Goal: Transaction & Acquisition: Purchase product/service

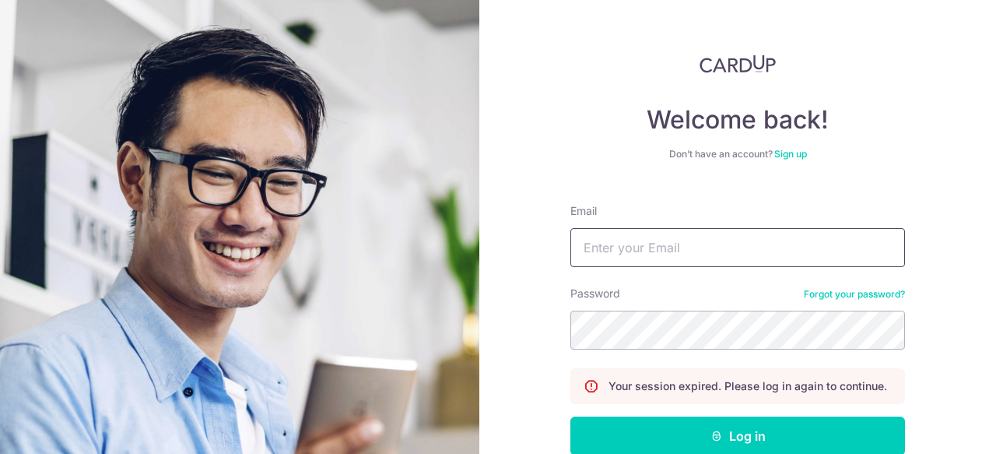
click at [676, 245] on input "Email" at bounding box center [738, 247] width 335 height 39
type input "BEIJUN34@GMAIL.COM"
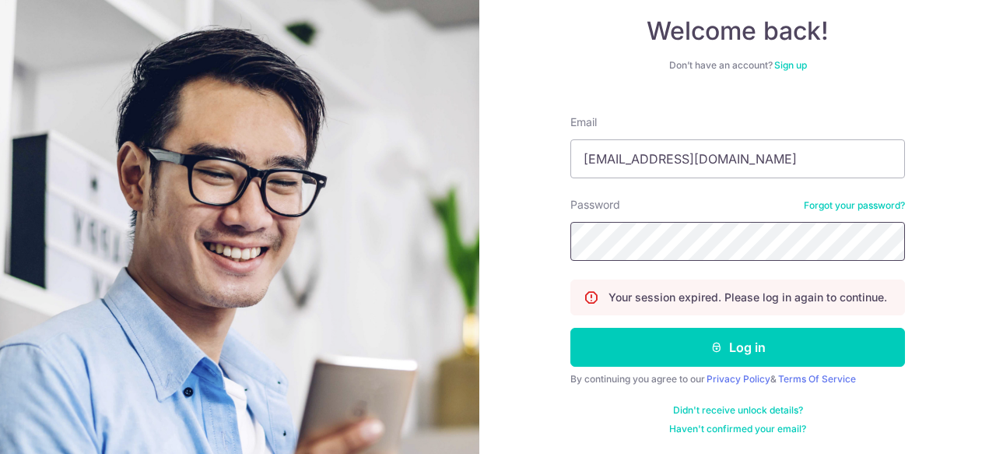
scroll to position [87, 0]
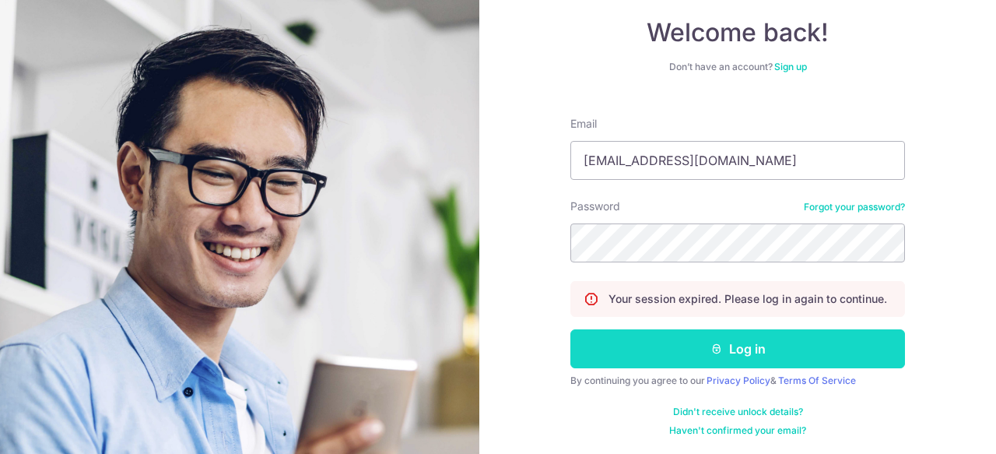
click at [642, 347] on button "Log in" at bounding box center [738, 348] width 335 height 39
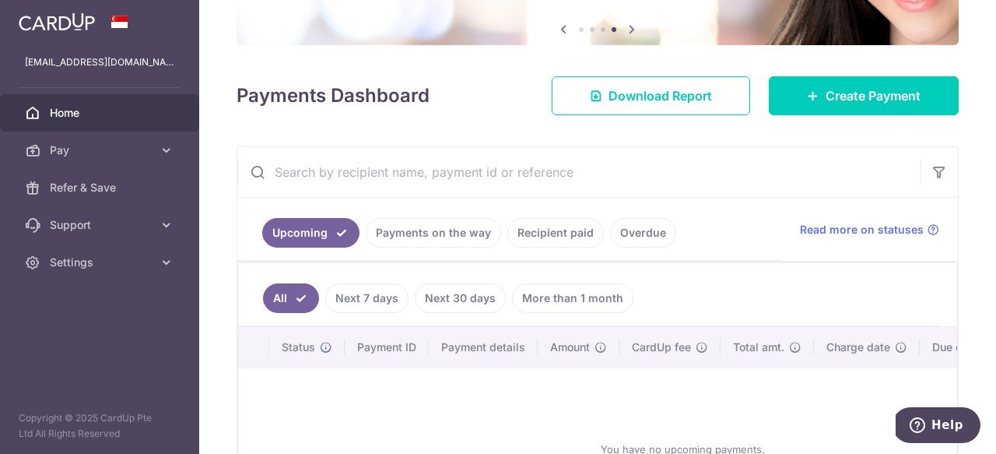
scroll to position [156, 0]
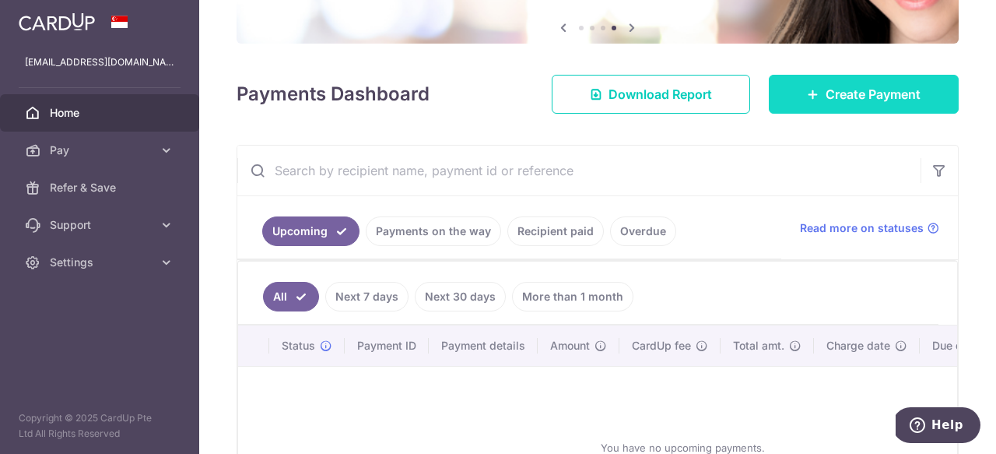
click at [858, 96] on span "Create Payment" at bounding box center [873, 94] width 95 height 19
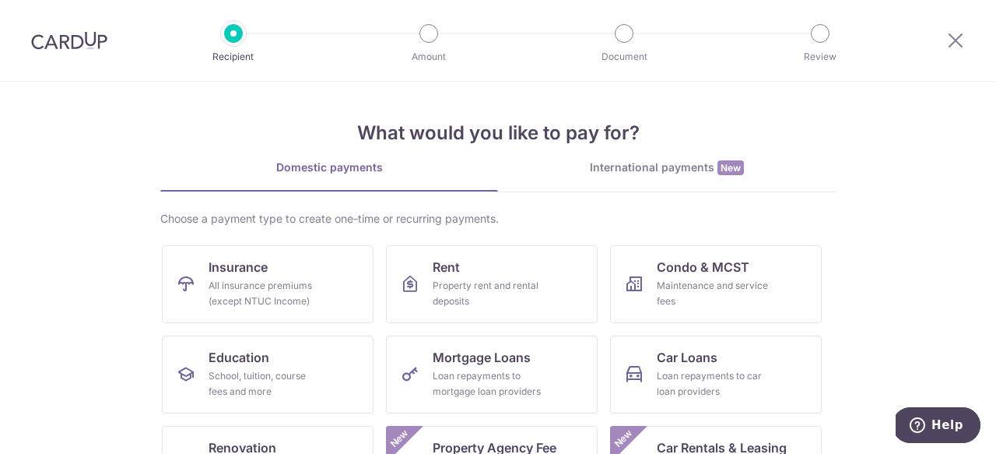
scroll to position [47, 0]
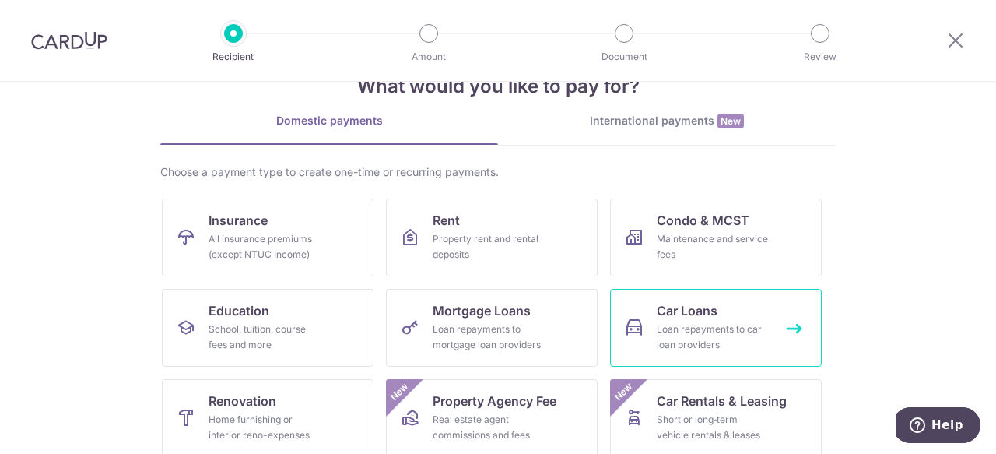
click at [708, 343] on div "Loan repayments to car loan providers" at bounding box center [713, 336] width 112 height 31
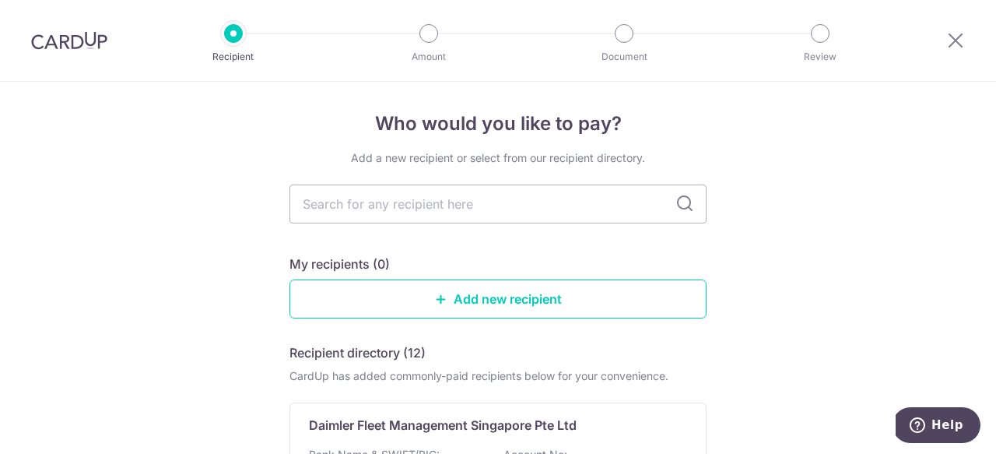
scroll to position [2, 0]
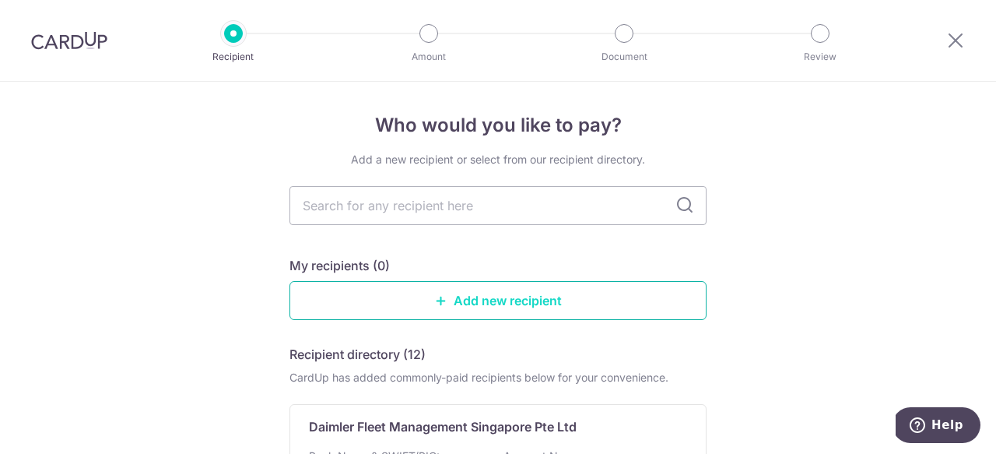
click at [492, 313] on link "Add new recipient" at bounding box center [498, 300] width 417 height 39
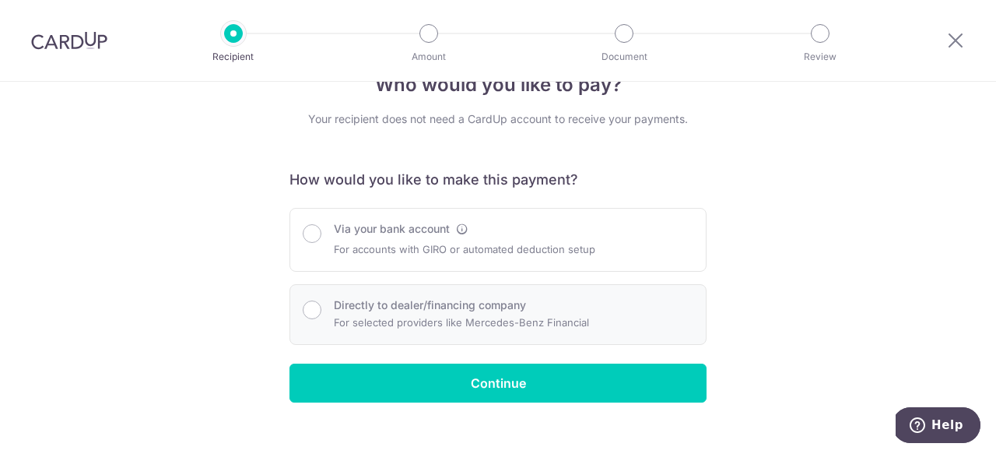
click at [479, 307] on label "Directly to dealer/financing company" at bounding box center [430, 305] width 192 height 16
click at [321, 307] on input "Directly to dealer/financing company" at bounding box center [312, 309] width 19 height 19
radio input "true"
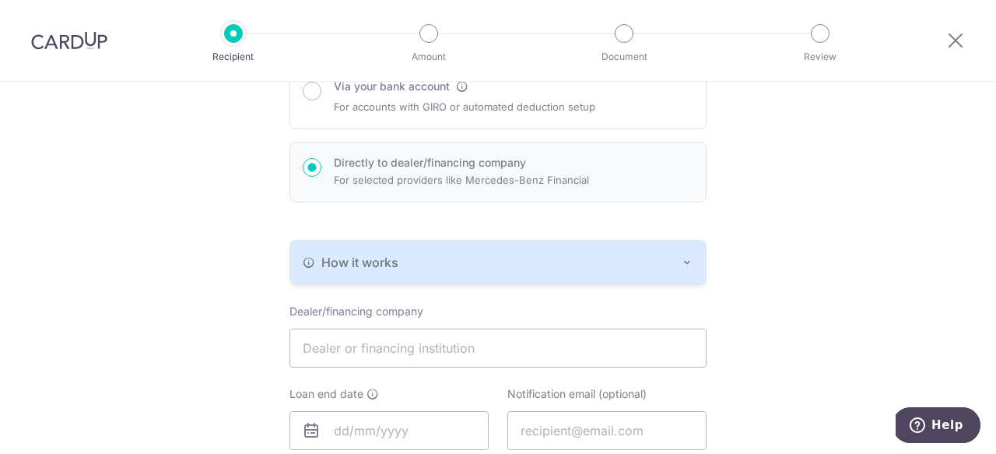
scroll to position [185, 0]
click at [487, 271] on button "How it works" at bounding box center [498, 262] width 416 height 44
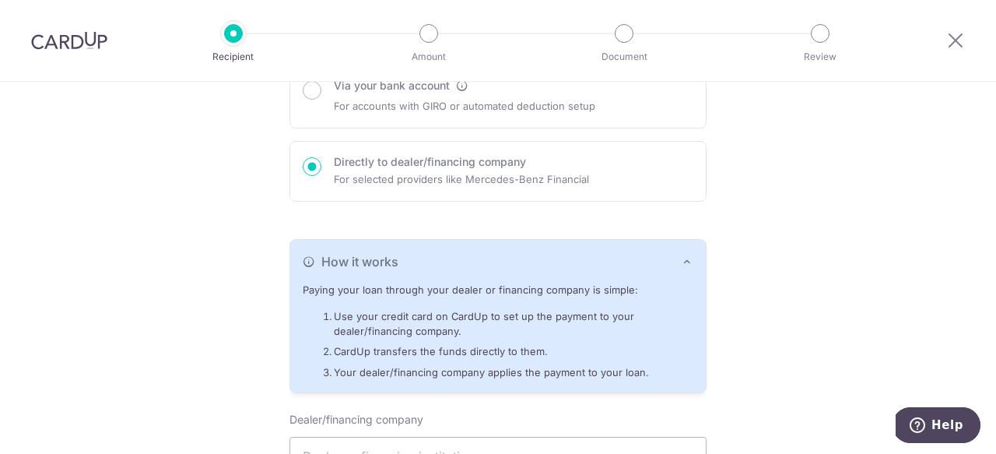
click at [487, 270] on div "How it works" at bounding box center [498, 261] width 391 height 19
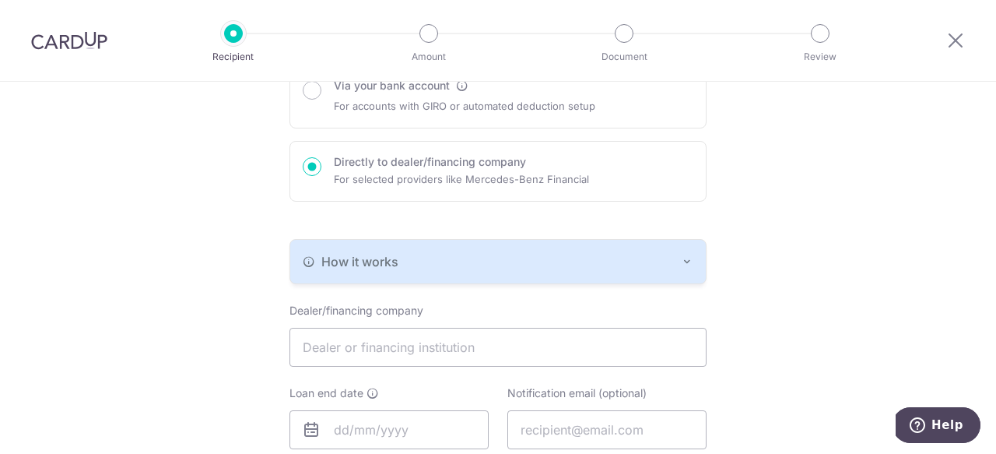
scroll to position [218, 0]
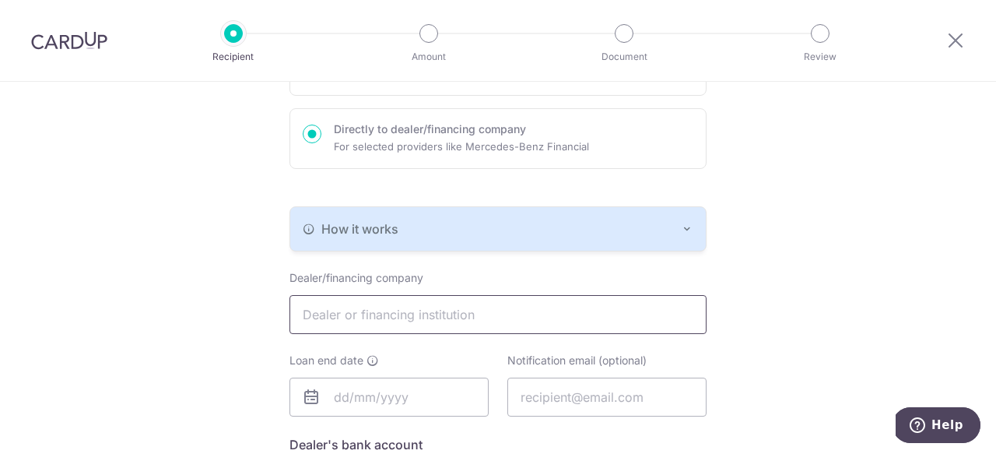
click at [448, 327] on input "text" at bounding box center [498, 314] width 417 height 39
type input "Lake View Credit Pte Ltd"
click at [400, 396] on input "text" at bounding box center [389, 396] width 199 height 39
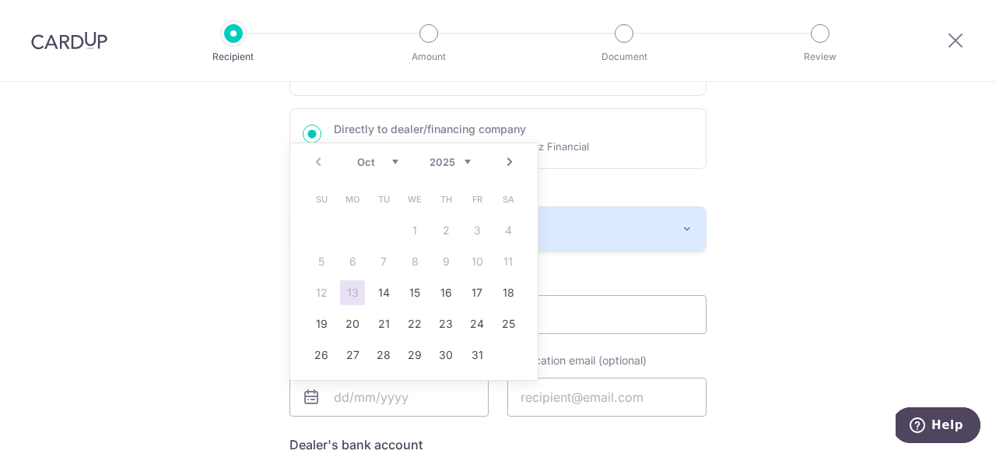
click at [395, 159] on select "Oct Nov Dec" at bounding box center [377, 162] width 41 height 12
click at [455, 163] on select "2025 2026 2027 2028 2029 2030 2031 2032 2033 2034 2035" at bounding box center [450, 162] width 41 height 12
click at [451, 325] on link "24" at bounding box center [446, 323] width 25 height 25
type input "[DATE]"
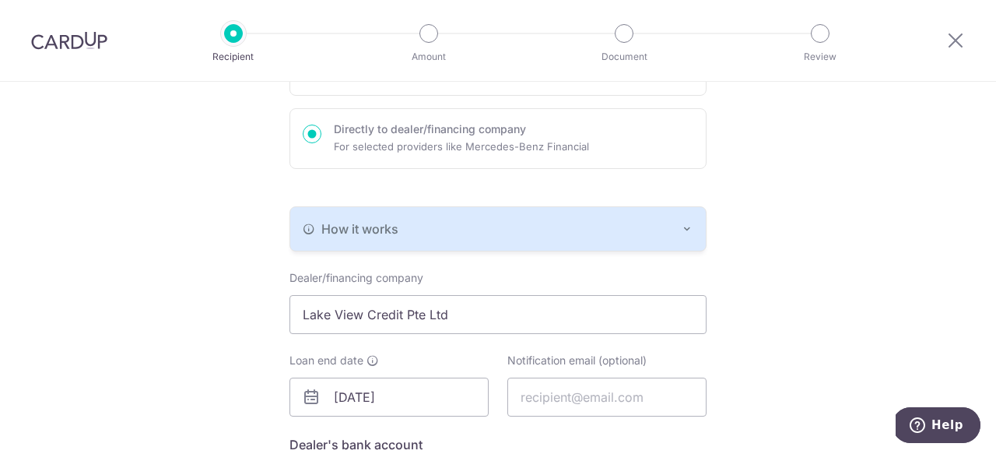
click at [834, 308] on div "Who would you like to pay? Your recipient does not need a CardUp account to rec…" at bounding box center [498, 317] width 996 height 906
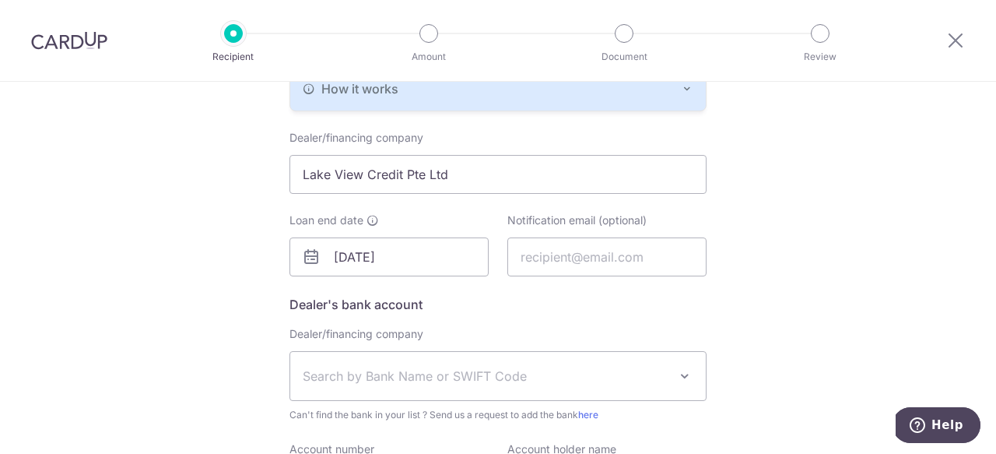
scroll to position [371, 0]
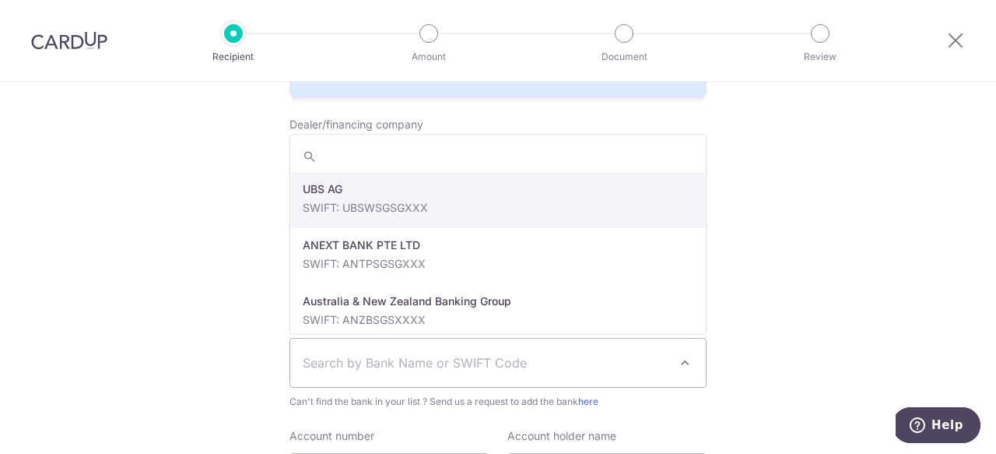
click at [588, 353] on span "Search by Bank Name or SWIFT Code" at bounding box center [486, 362] width 366 height 19
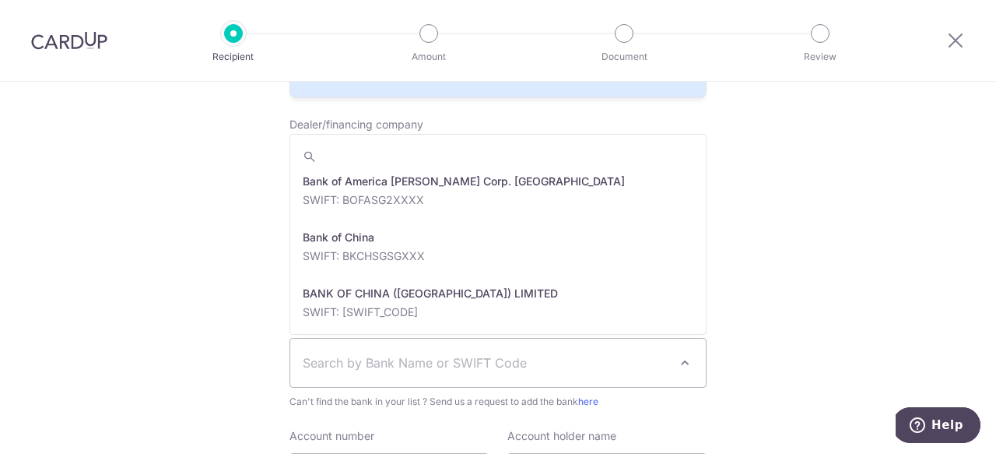
scroll to position [230, 0]
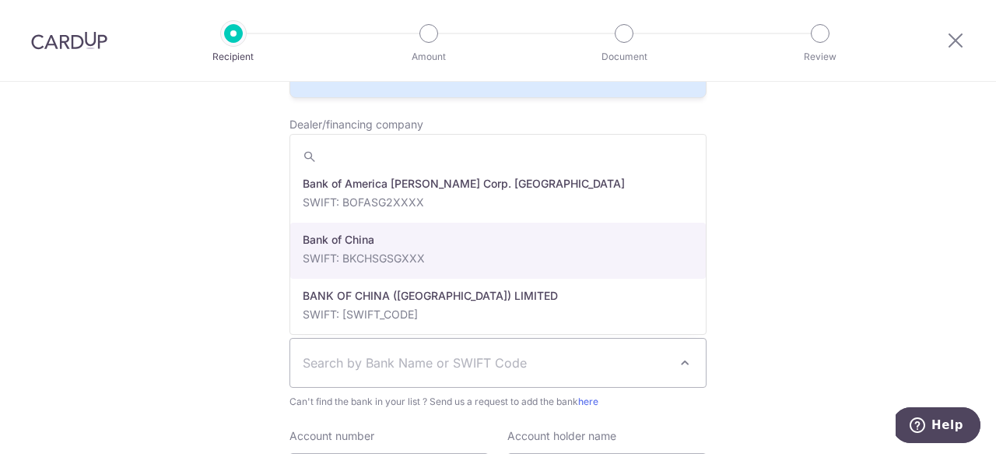
click at [870, 205] on div "Who would you like to pay? Your recipient does not need a CardUp account to rec…" at bounding box center [498, 163] width 996 height 906
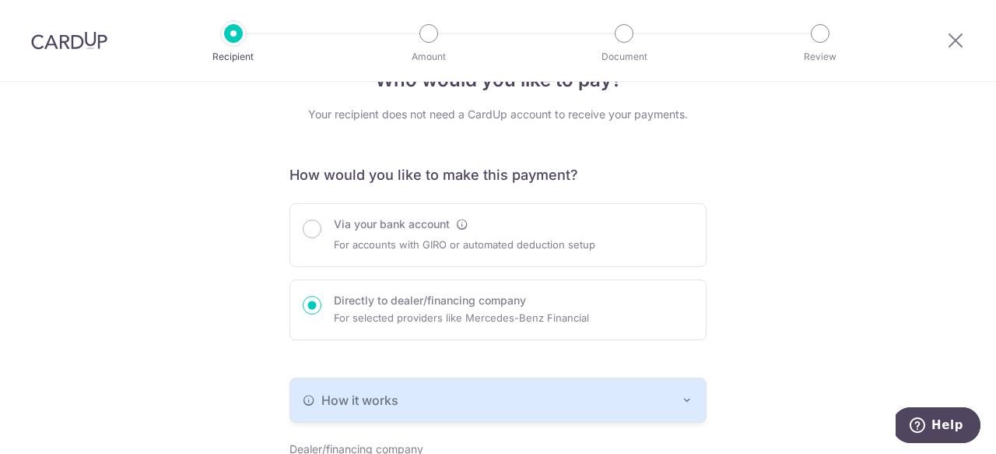
scroll to position [42, 0]
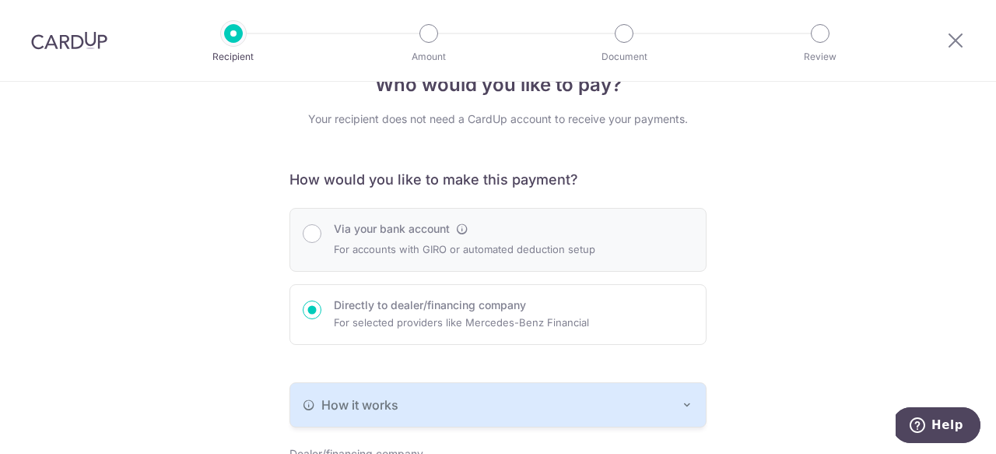
click at [592, 246] on p "For accounts with GIRO or automated deduction setup" at bounding box center [465, 249] width 262 height 19
radio input "true"
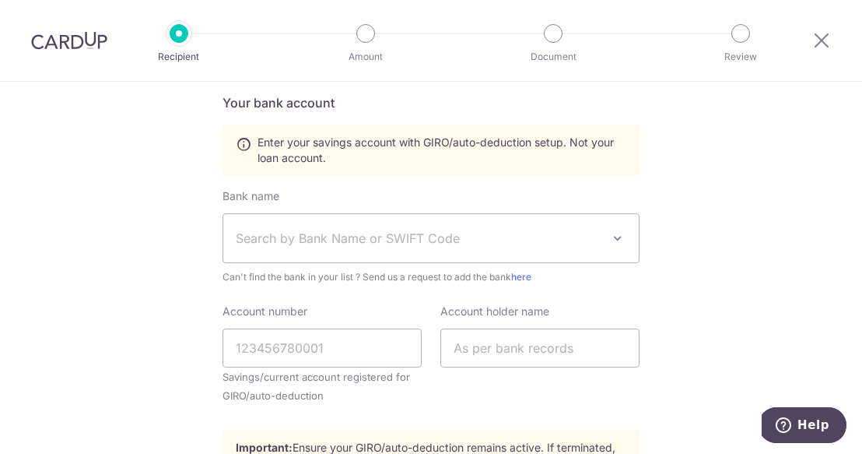
scroll to position [559, 0]
click at [568, 237] on span "Search by Bank Name or SWIFT Code" at bounding box center [419, 239] width 366 height 19
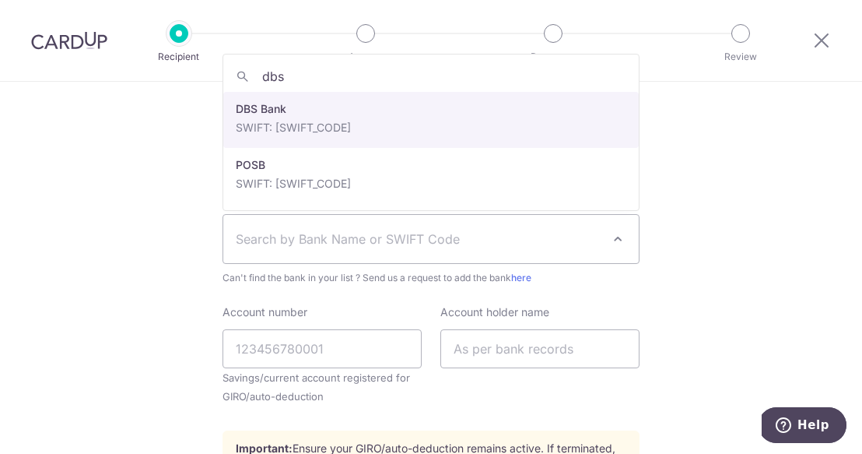
type input "dbs"
select select "6"
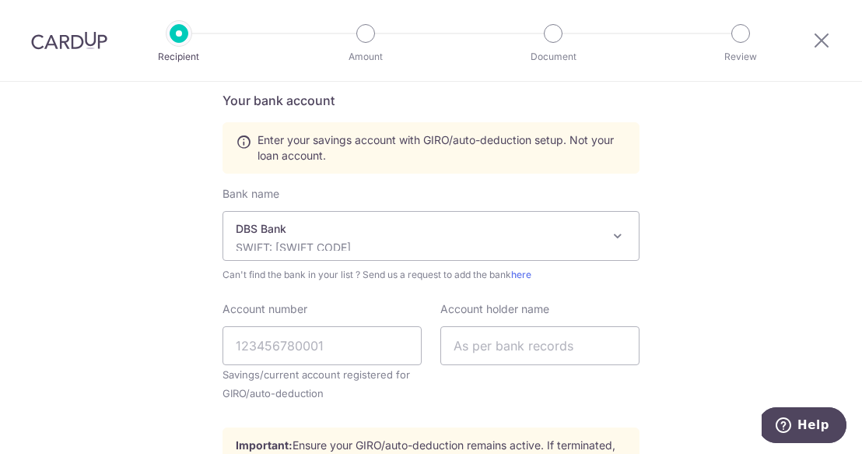
scroll to position [0, 0]
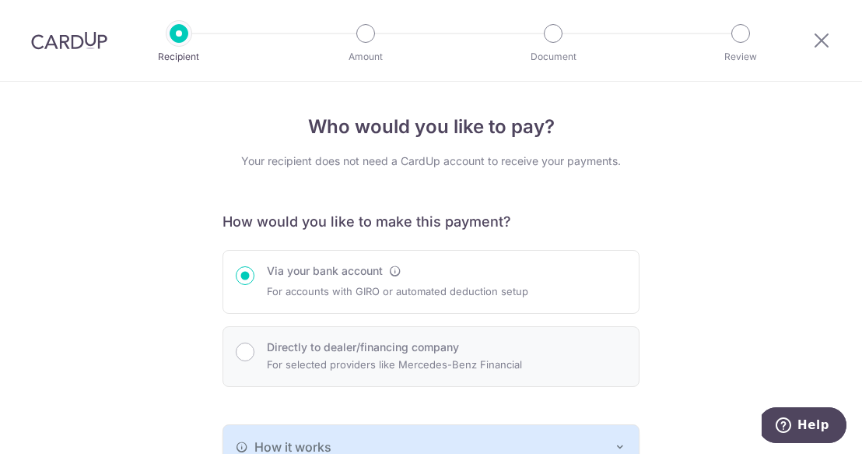
click at [552, 339] on div "Directly to dealer/financing company For selected providers like Mercedes-Benz …" at bounding box center [431, 356] width 391 height 34
radio input "false"
radio input "true"
click at [298, 286] on p "For accounts with GIRO or automated deduction setup" at bounding box center [398, 291] width 262 height 19
radio input "true"
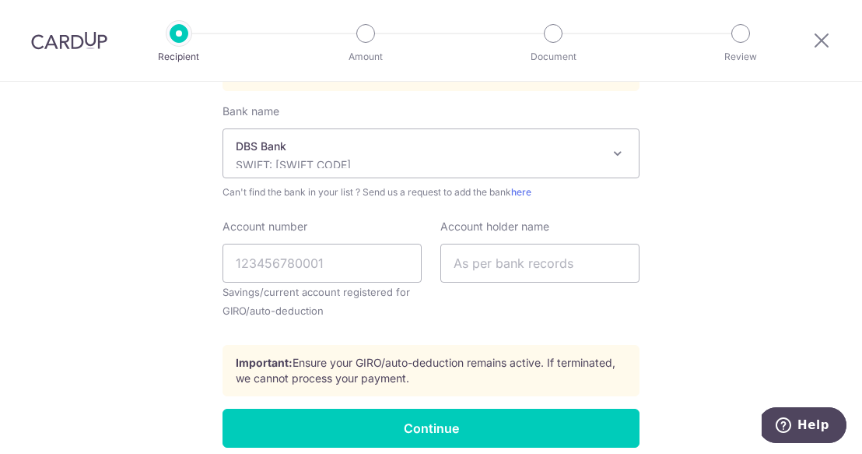
scroll to position [606, 0]
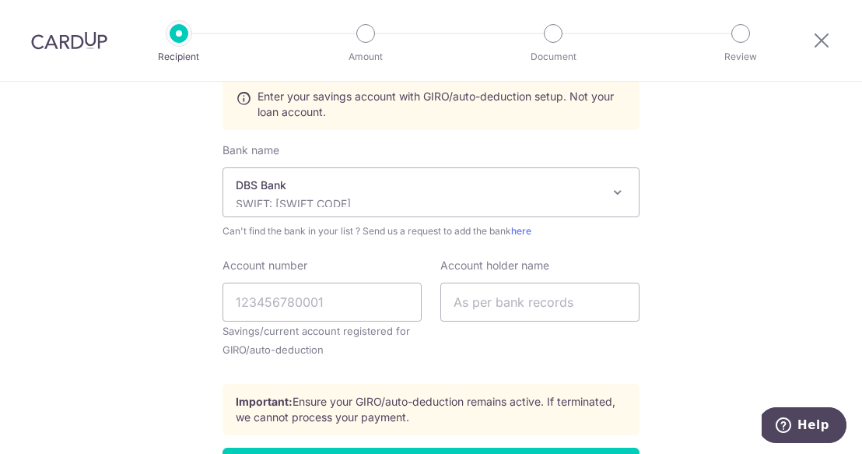
click at [351, 192] on p "DBS Bank" at bounding box center [419, 185] width 366 height 16
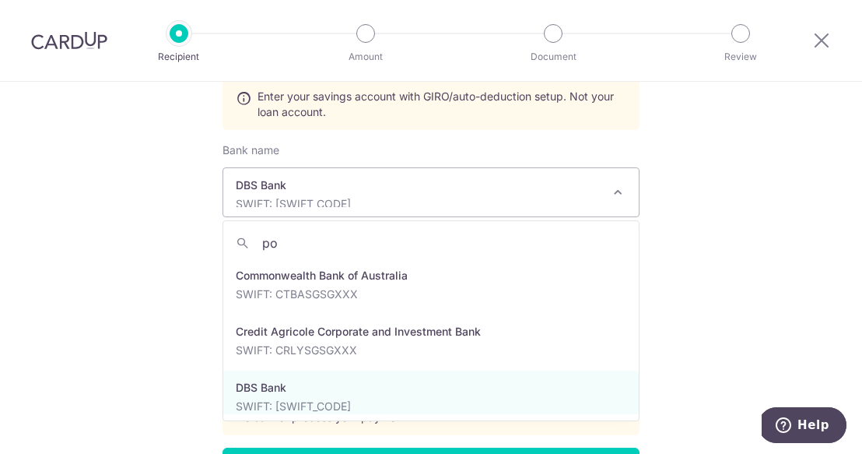
scroll to position [0, 0]
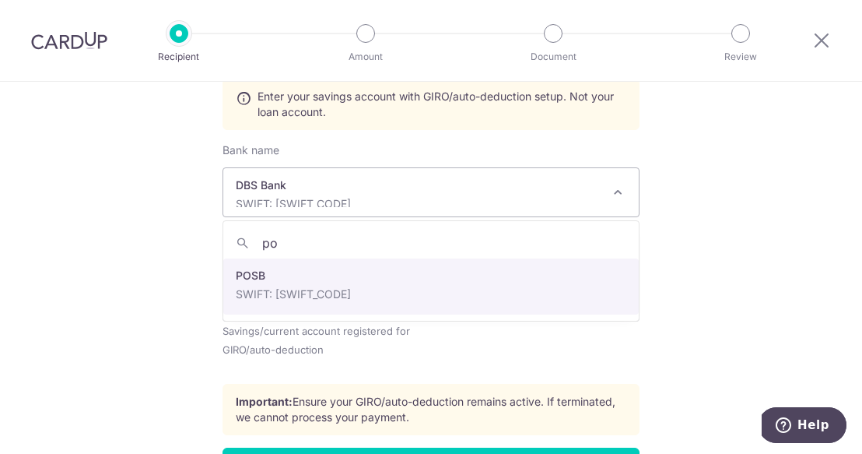
type input "pos"
select select "19"
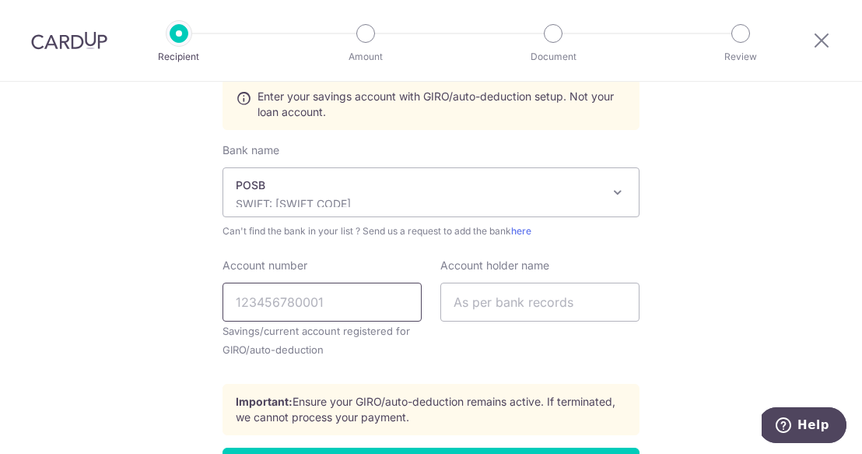
click at [371, 296] on input "Account number" at bounding box center [322, 302] width 199 height 39
click at [494, 193] on div "POSB SWIFT: DBSSSGSGXXX" at bounding box center [419, 192] width 366 height 30
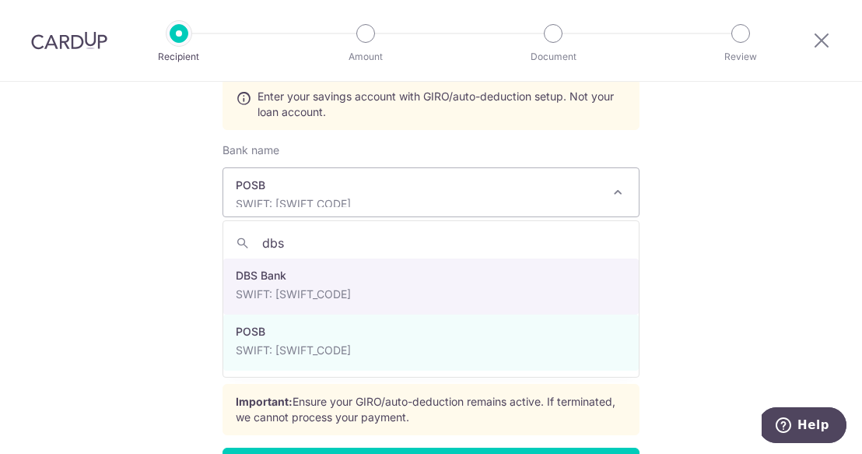
type input "dbs"
select select "6"
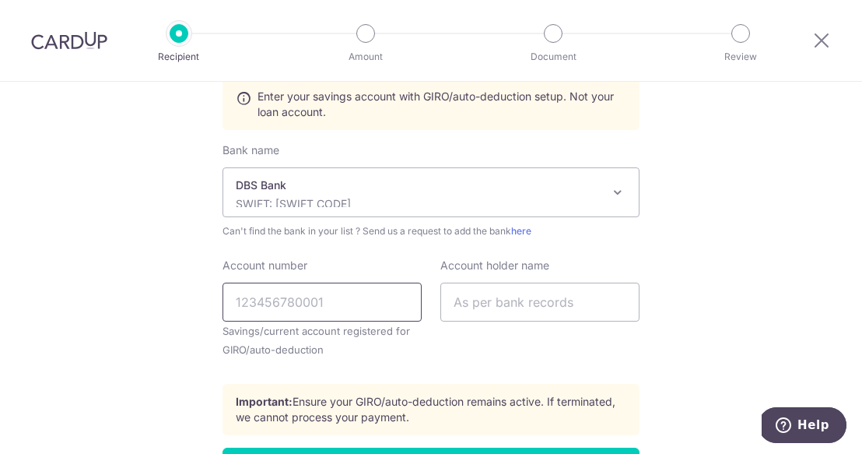
click at [290, 307] on input "Account number" at bounding box center [322, 302] width 199 height 39
type input "2717596594"
click at [500, 307] on input "text" at bounding box center [540, 302] width 199 height 39
type input "Yap Bei Jun"
click at [419, 364] on div "Account number 2717596594 Savings/current account registered for GIRO/auto-dedu…" at bounding box center [322, 315] width 218 height 114
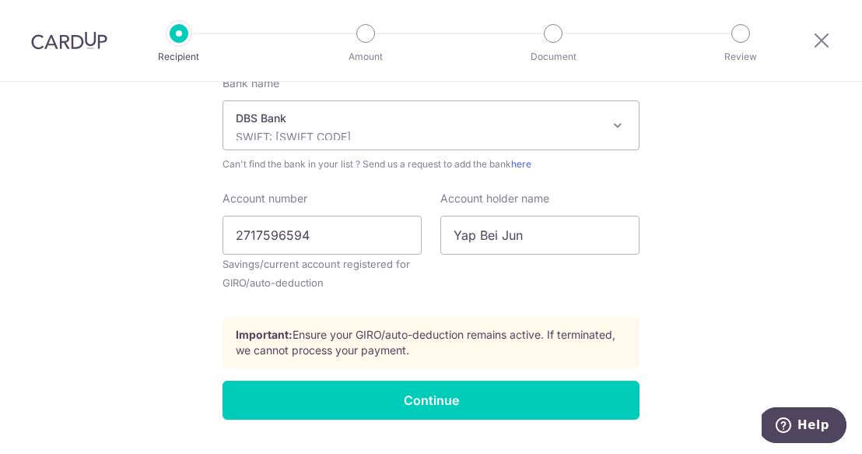
scroll to position [679, 0]
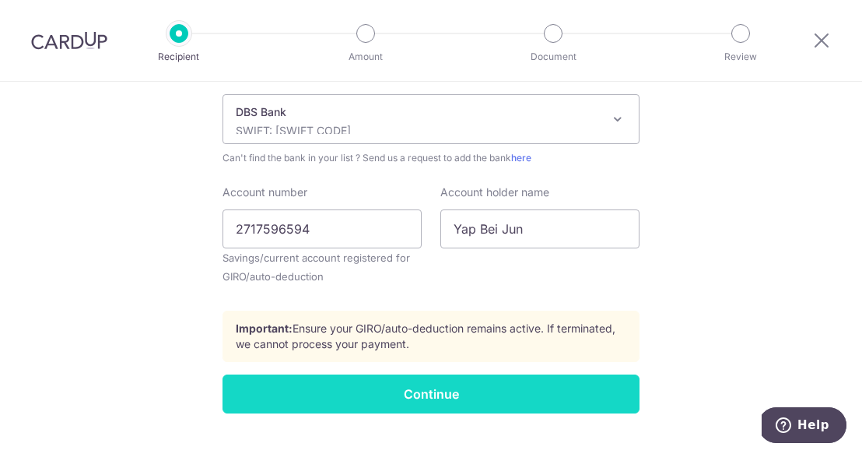
click at [399, 392] on input "Continue" at bounding box center [431, 393] width 417 height 39
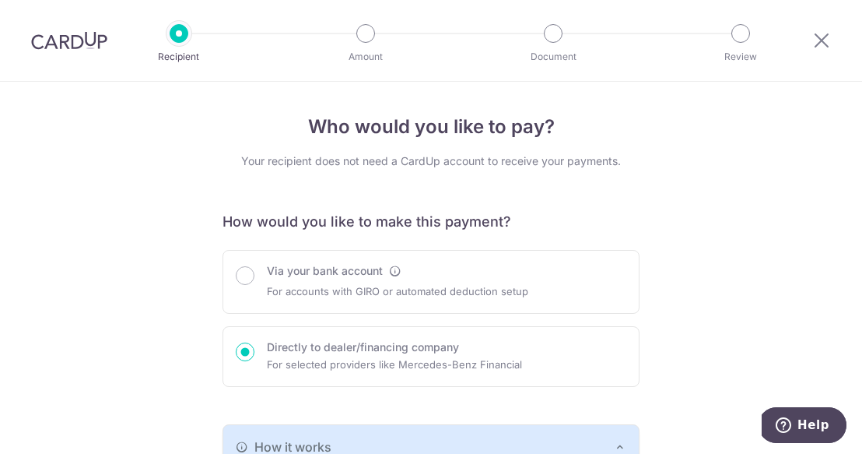
scroll to position [643, 0]
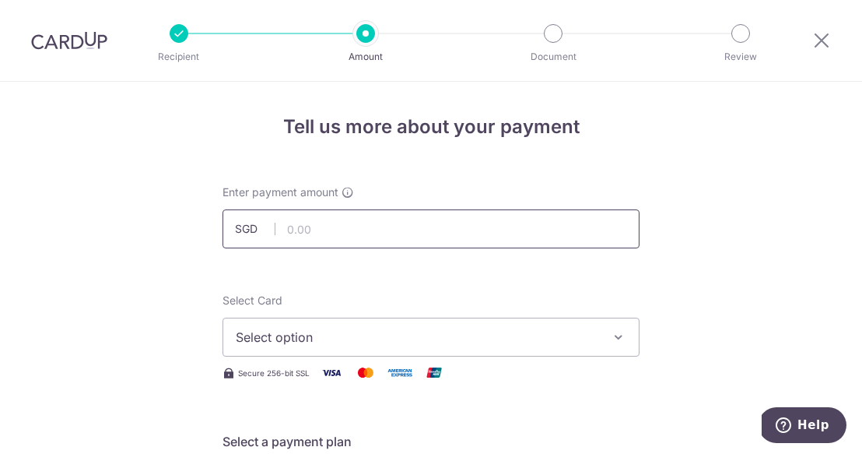
click at [345, 234] on input "text" at bounding box center [431, 228] width 417 height 39
click at [620, 127] on h4 "Tell us more about your payment" at bounding box center [431, 127] width 417 height 28
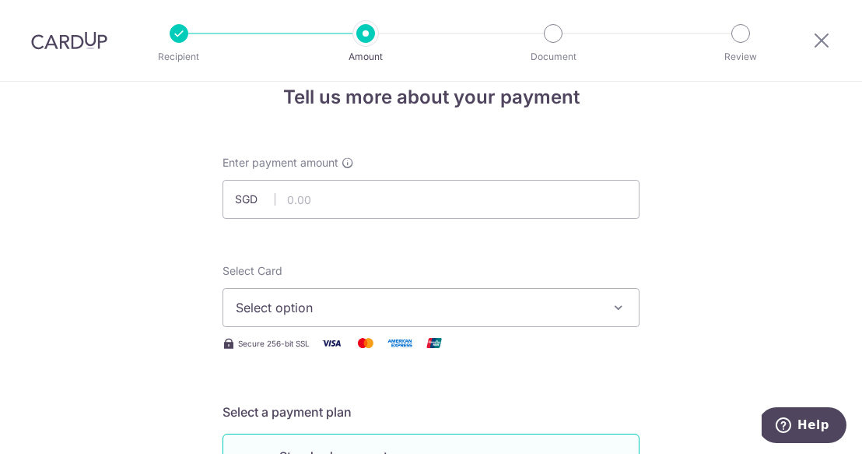
scroll to position [28, 0]
click at [412, 199] on input "text" at bounding box center [431, 200] width 417 height 39
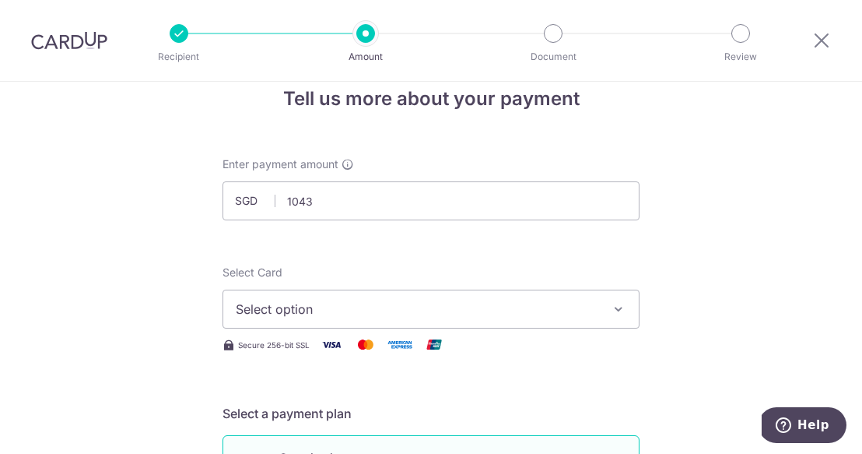
type input "1,043.00"
click at [522, 318] on span "Select option" at bounding box center [417, 309] width 363 height 19
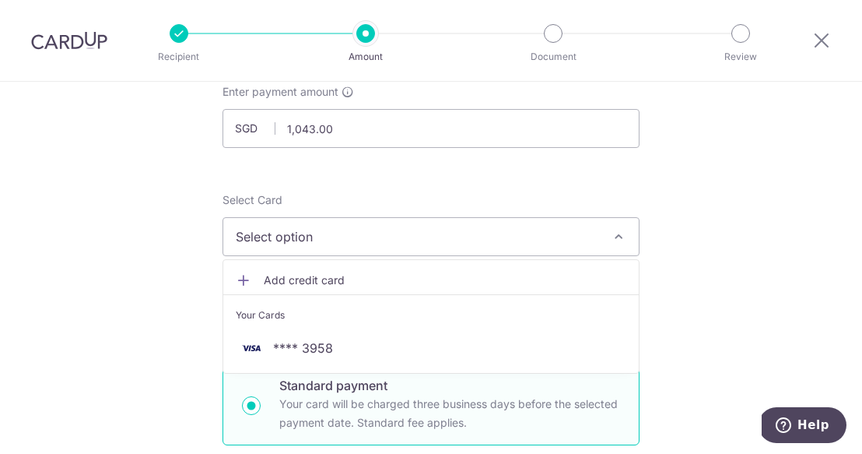
scroll to position [100, 0]
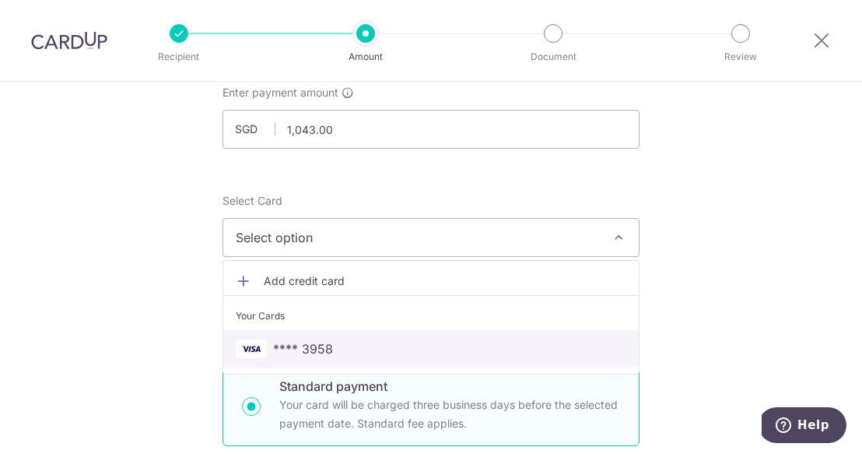
click at [525, 340] on span "**** 3958" at bounding box center [431, 348] width 391 height 19
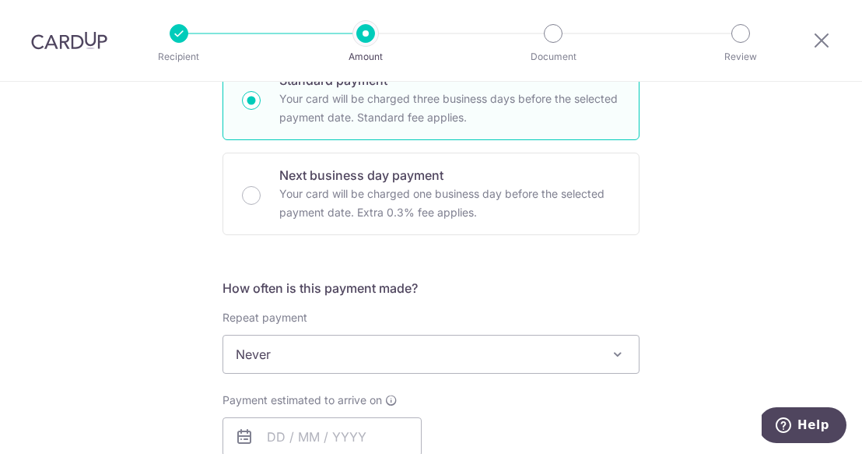
scroll to position [406, 0]
click at [555, 348] on span "Never" at bounding box center [431, 353] width 416 height 37
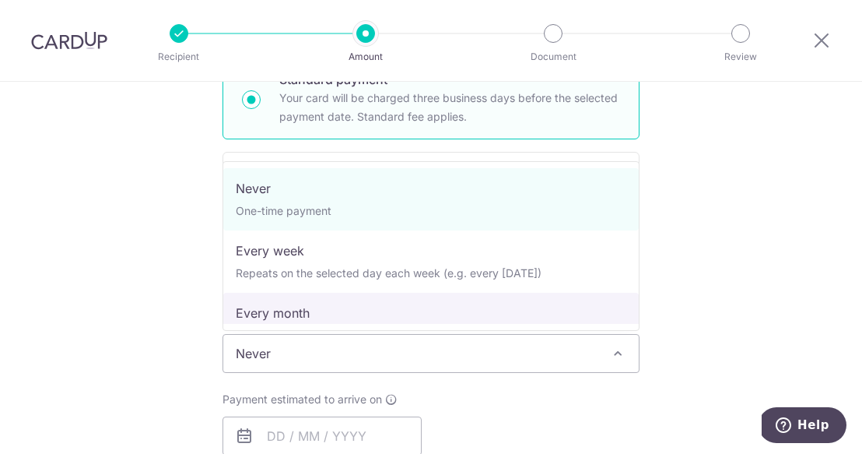
select select "3"
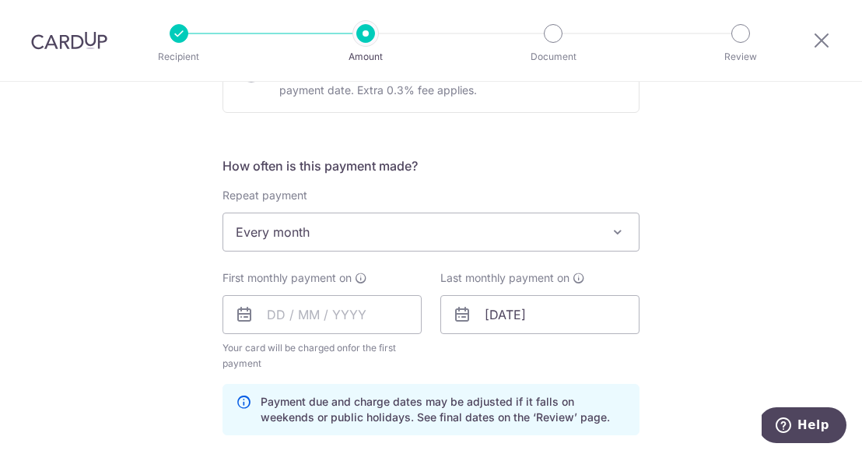
scroll to position [536, 0]
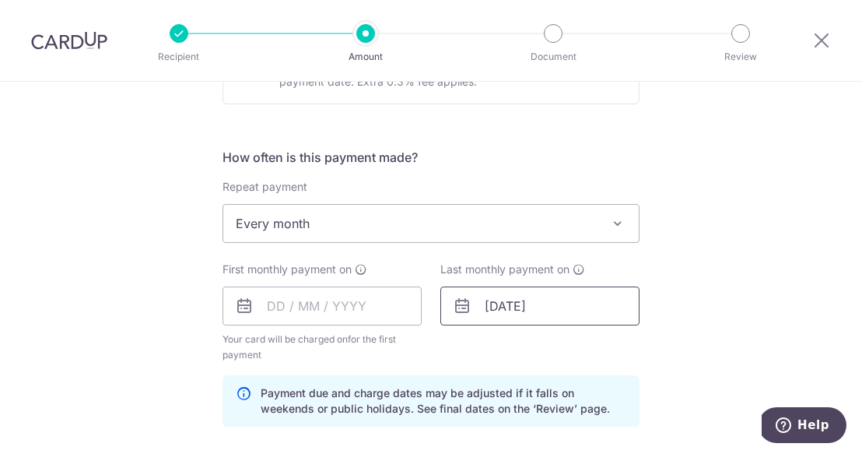
click at [532, 304] on input "[DATE]" at bounding box center [540, 305] width 199 height 39
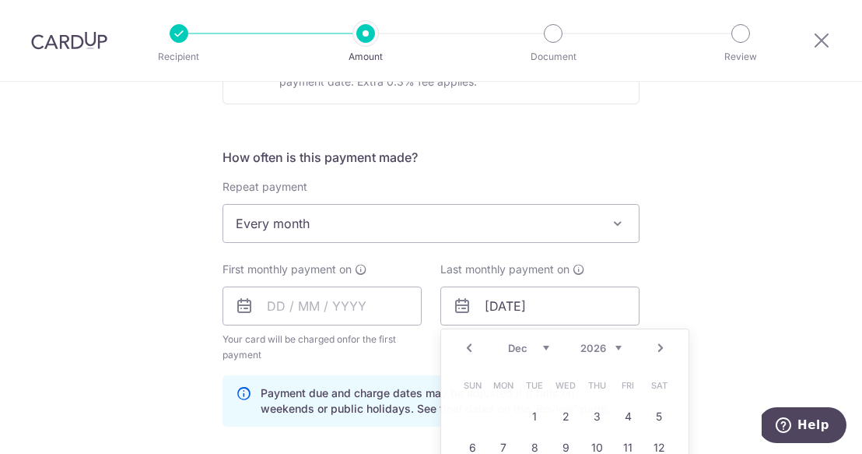
click at [743, 255] on div "Tell us more about your payment Enter payment amount SGD 1,043.00 1043.00 Recip…" at bounding box center [431, 288] width 862 height 1487
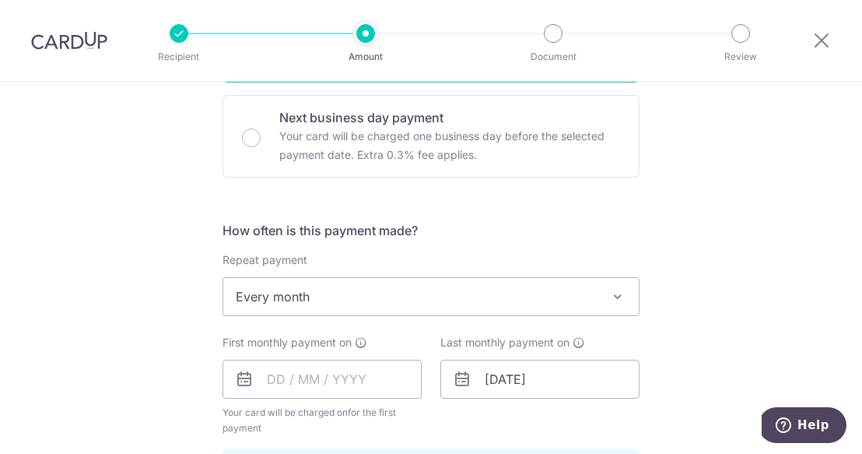
scroll to position [485, 0]
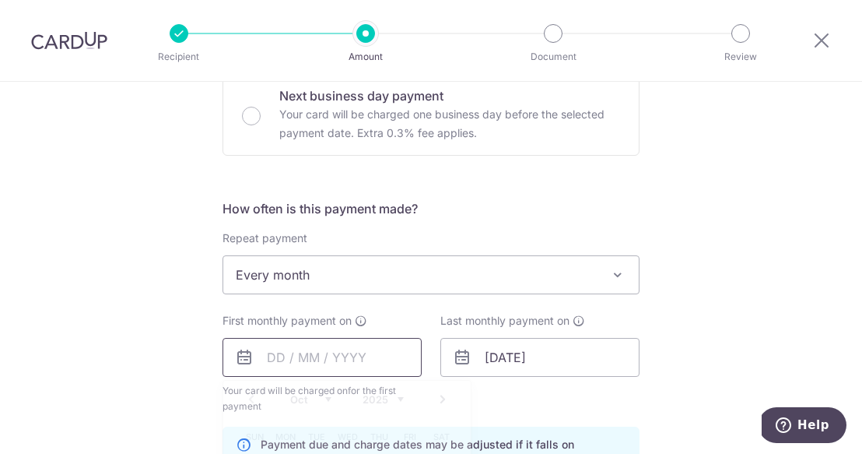
click at [288, 354] on input "text" at bounding box center [322, 357] width 199 height 39
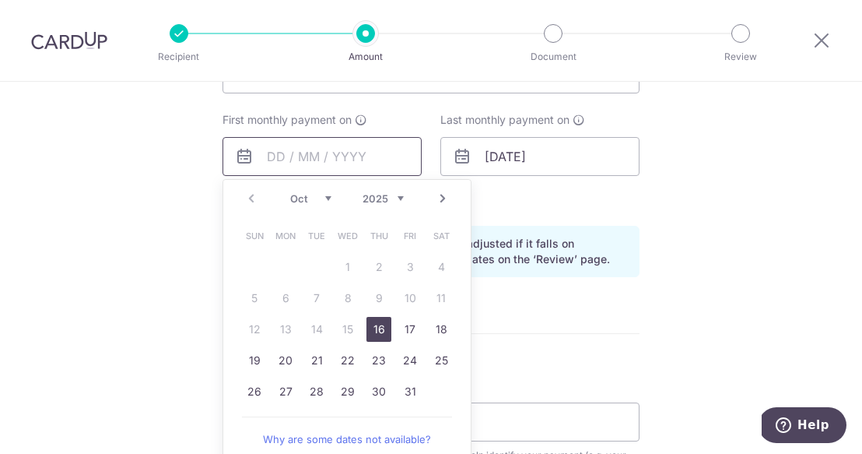
scroll to position [701, 0]
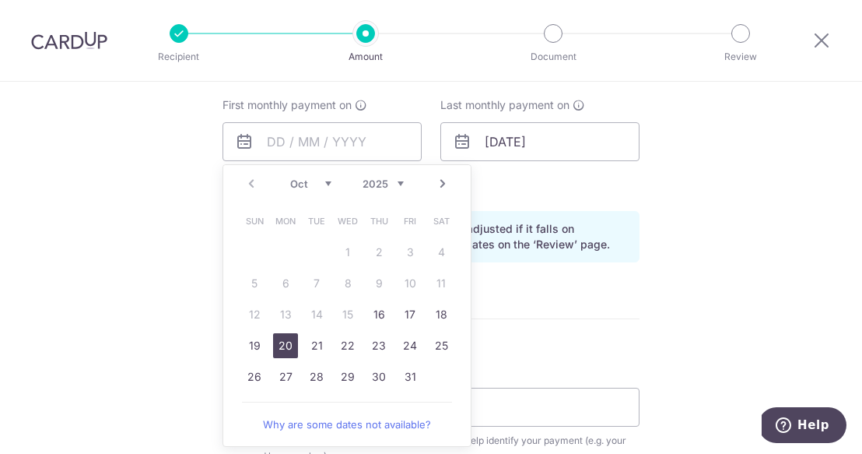
click at [286, 349] on link "20" at bounding box center [285, 345] width 25 height 25
type input "[DATE]"
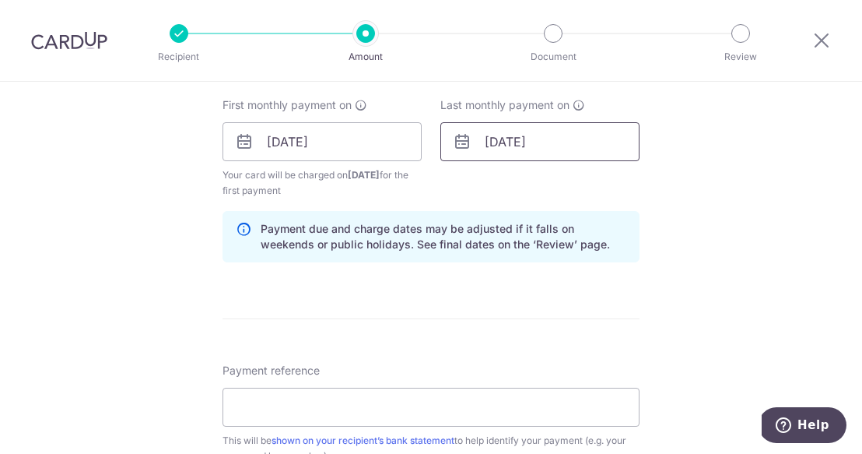
click at [558, 138] on input "[DATE]" at bounding box center [540, 141] width 199 height 39
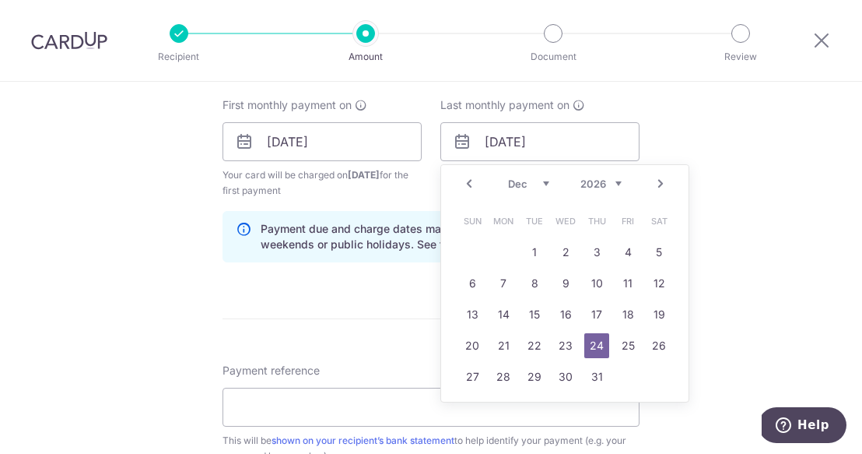
click at [468, 182] on link "Prev" at bounding box center [469, 183] width 19 height 19
click at [531, 346] on link "24" at bounding box center [534, 345] width 25 height 25
type input "24/11/2026"
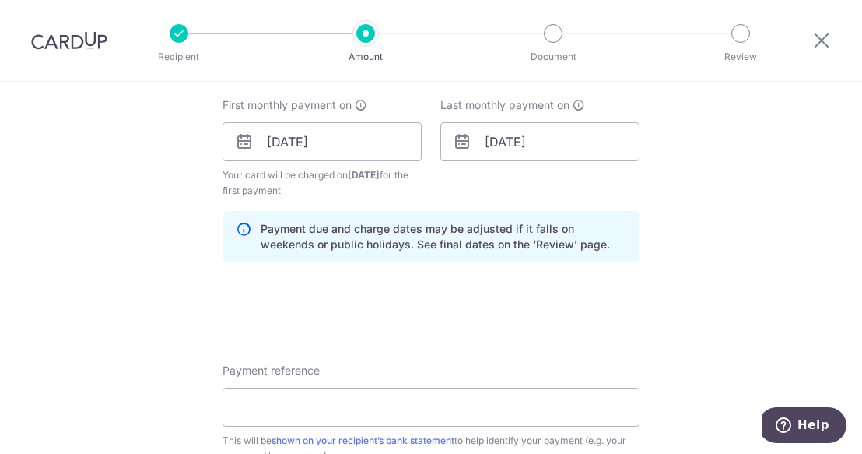
click at [654, 330] on div "Tell us more about your payment Enter payment amount SGD 1,043.00 1043.00 Recip…" at bounding box center [431, 124] width 862 height 1487
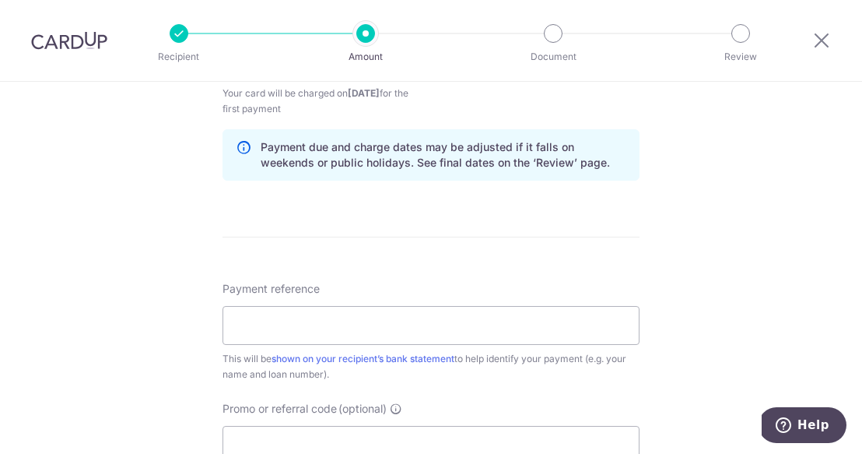
scroll to position [784, 0]
click at [577, 322] on input "Payment reference" at bounding box center [431, 323] width 417 height 39
type input "SNV4572H - Instalment"
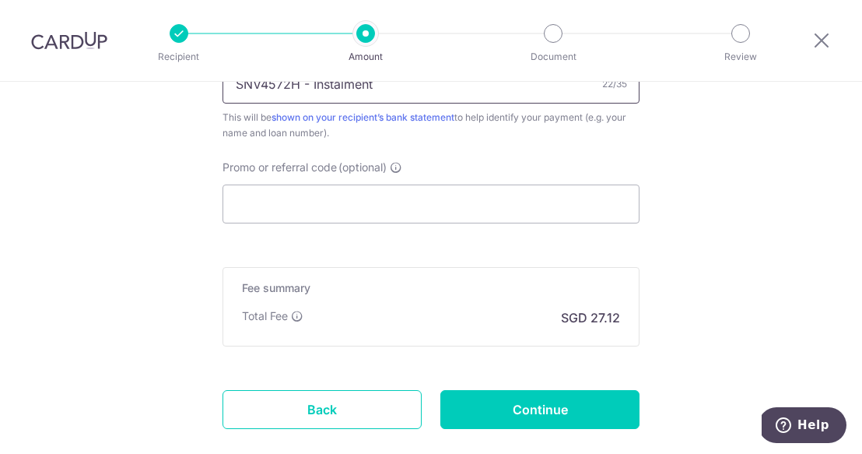
scroll to position [1025, 0]
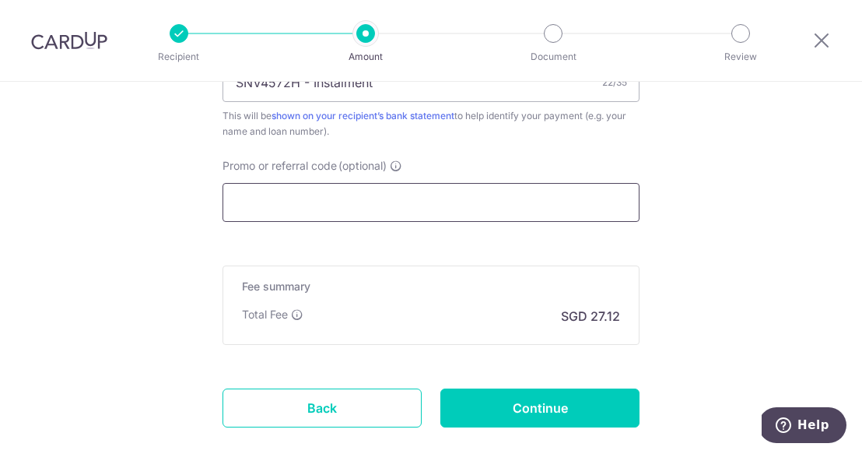
click at [430, 199] on input "Promo or referral code (optional)" at bounding box center [431, 202] width 417 height 39
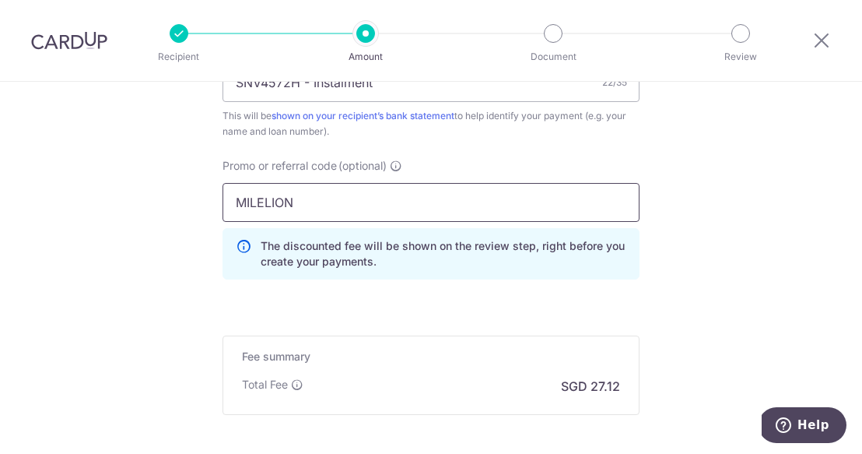
type input "MILELION"
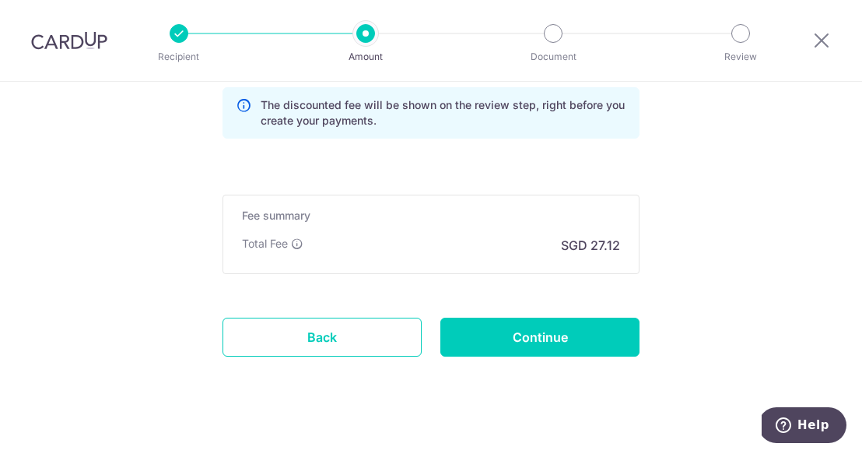
scroll to position [1164, 0]
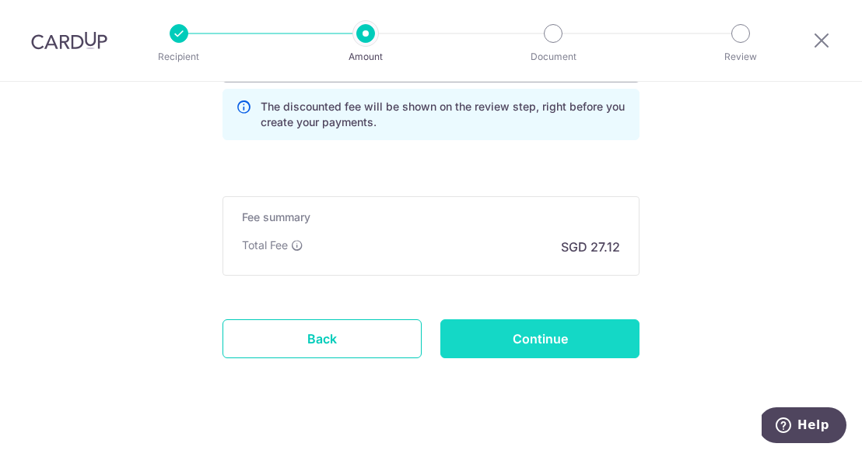
click at [545, 322] on input "Continue" at bounding box center [540, 338] width 199 height 39
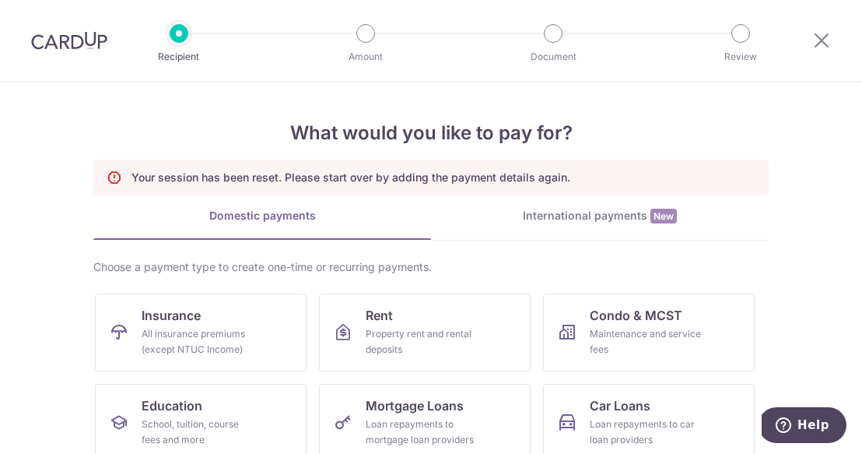
click at [80, 37] on img at bounding box center [69, 40] width 76 height 19
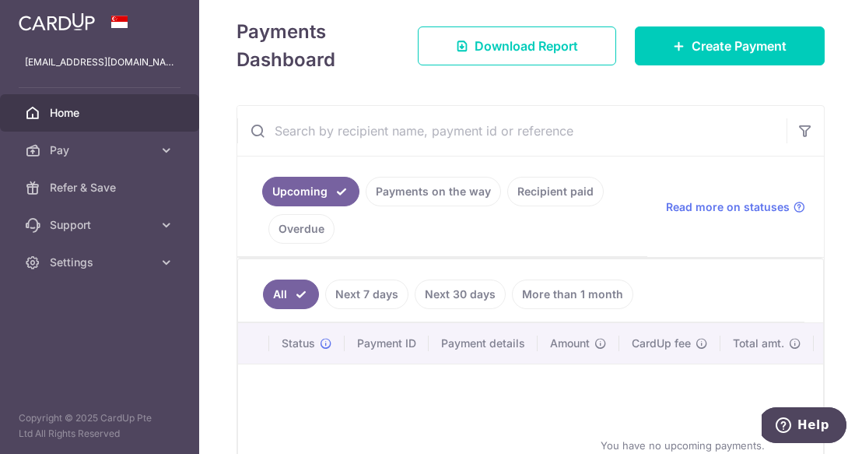
scroll to position [252, 0]
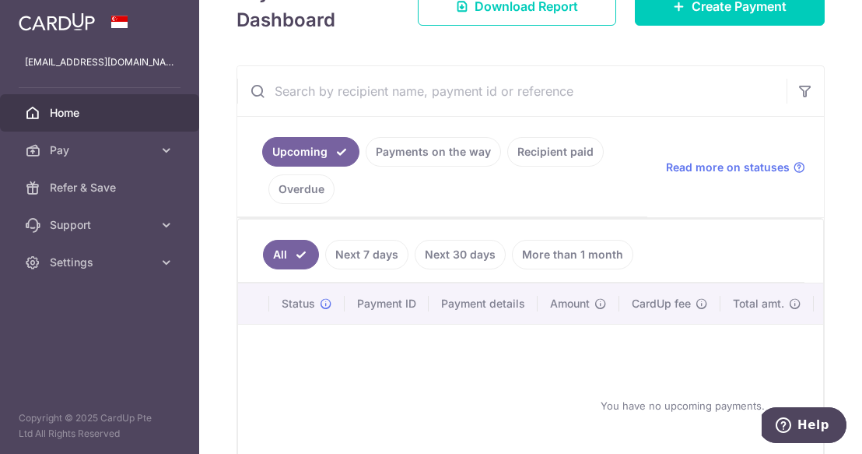
click at [324, 174] on link "Overdue" at bounding box center [302, 189] width 66 height 30
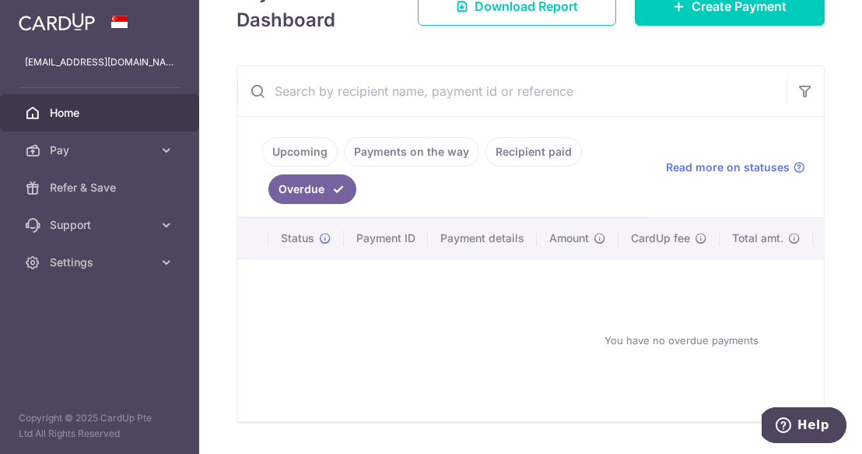
click at [391, 151] on ul "Upcoming Payments on the way Recipient paid Overdue" at bounding box center [442, 167] width 410 height 100
click at [384, 137] on link "Payments on the way" at bounding box center [411, 152] width 135 height 30
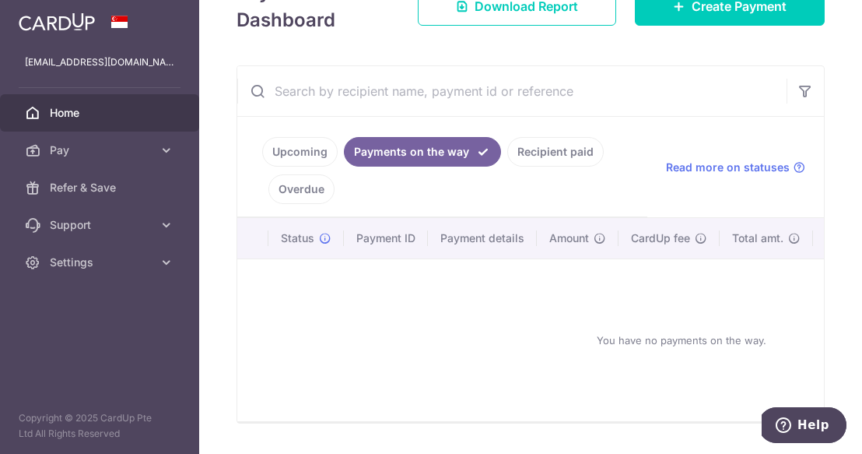
click at [530, 137] on link "Recipient paid" at bounding box center [555, 152] width 97 height 30
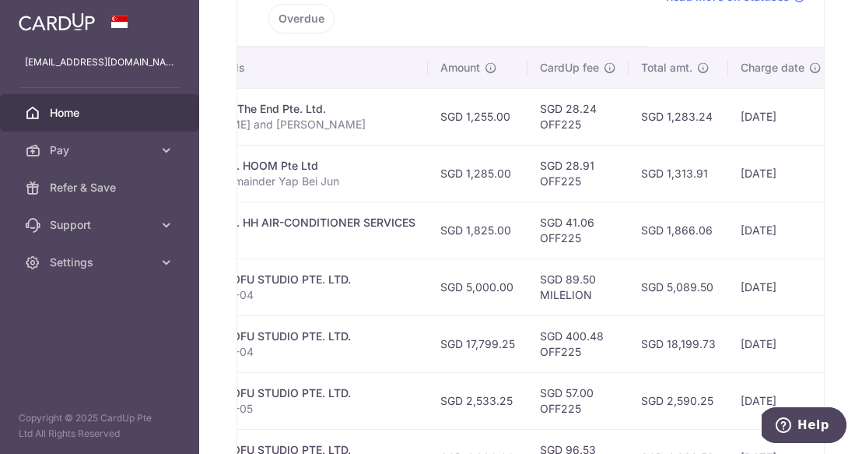
scroll to position [511, 0]
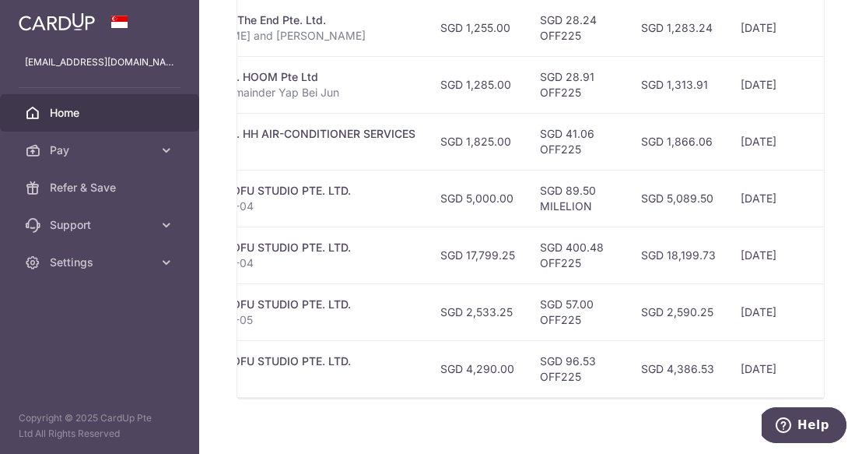
click at [547, 358] on td "SGD 96.53 OFF225" at bounding box center [578, 368] width 101 height 57
click at [547, 357] on td "SGD 96.53 OFF225" at bounding box center [578, 368] width 101 height 57
copy td "OFF225"
click at [553, 181] on td "SGD 89.50 MILELION" at bounding box center [578, 198] width 101 height 57
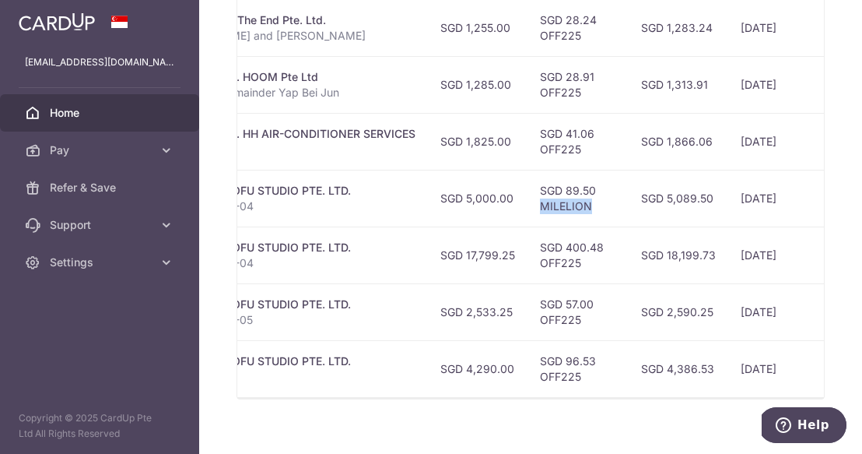
copy td "MILELION"
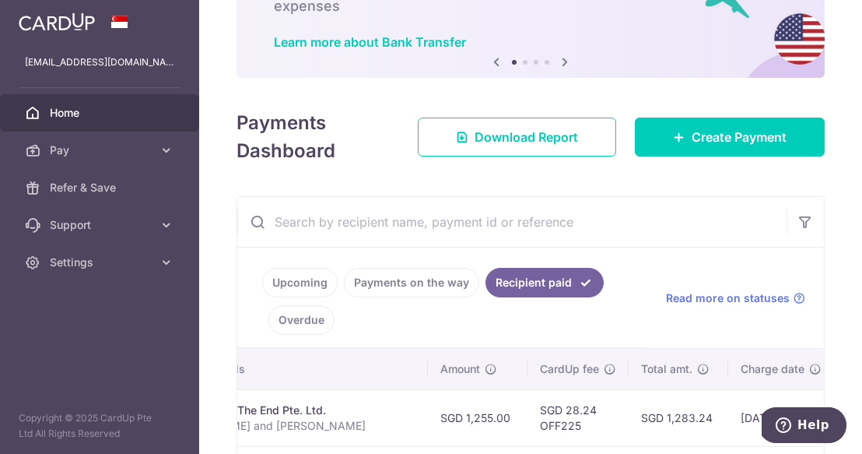
scroll to position [0, 0]
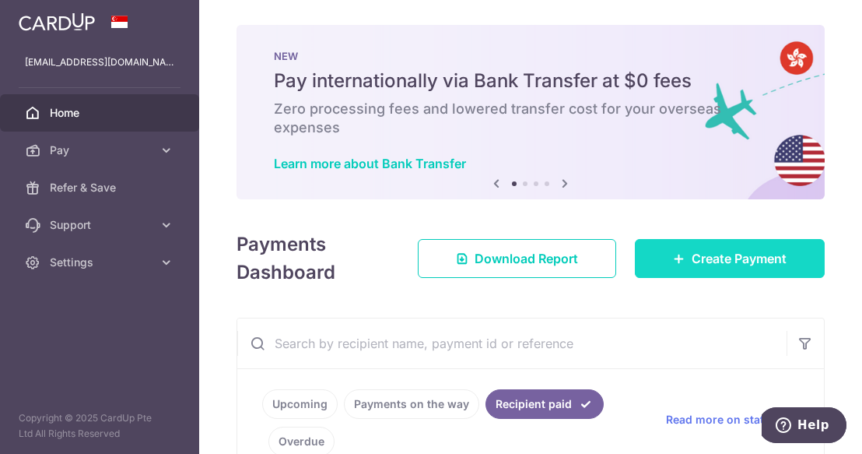
click at [715, 249] on span "Create Payment" at bounding box center [739, 258] width 95 height 19
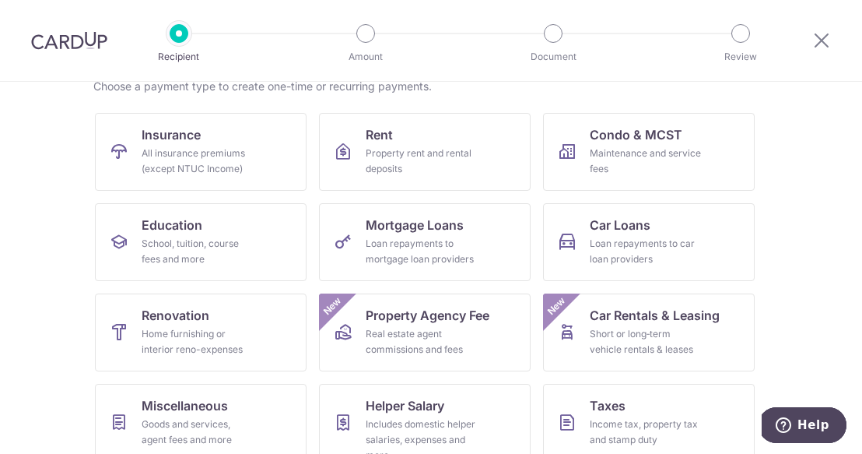
scroll to position [138, 0]
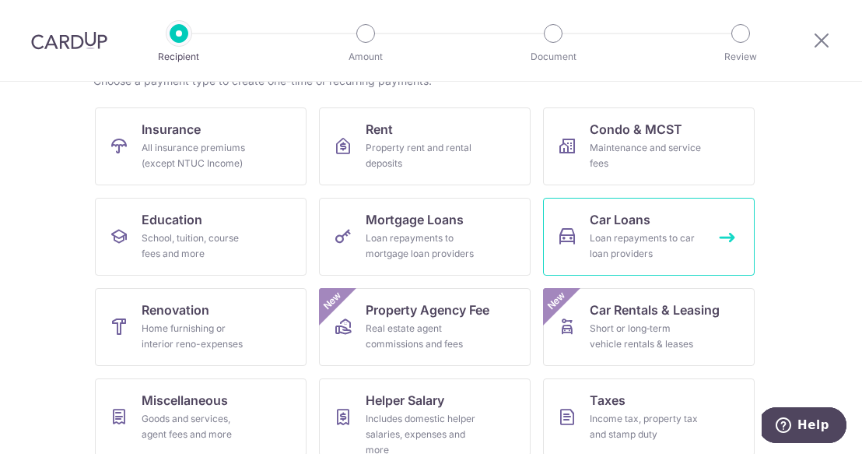
click at [625, 240] on div "Loan repayments to car loan providers" at bounding box center [646, 245] width 112 height 31
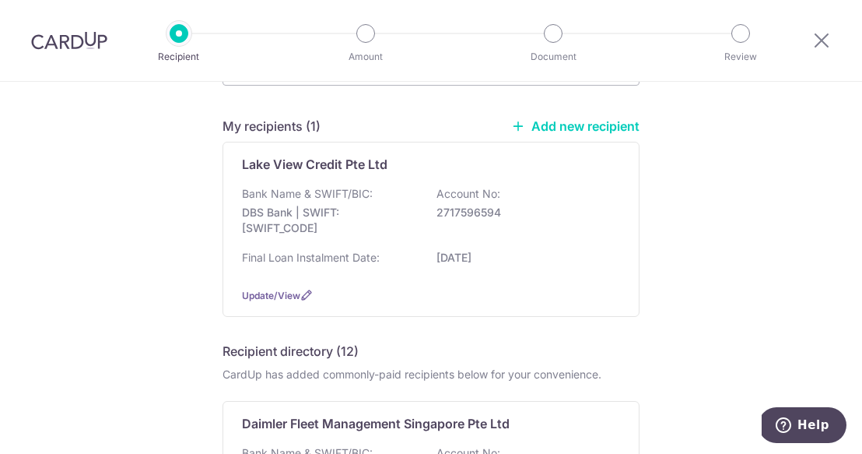
scroll to position [108, 0]
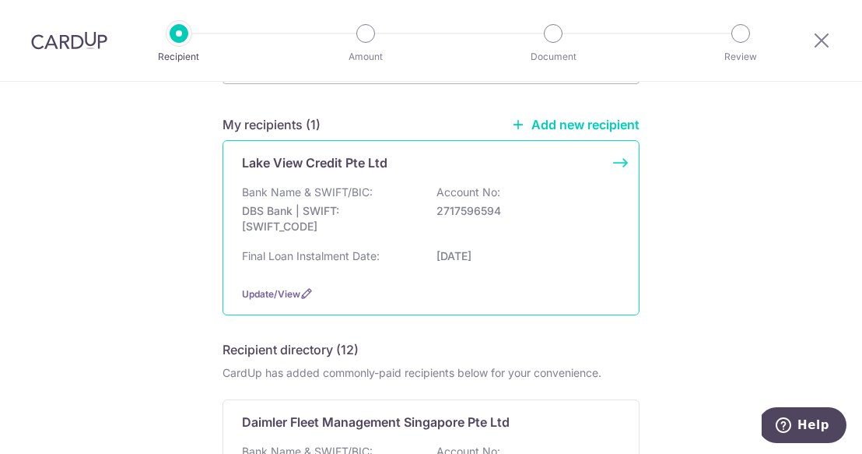
click at [479, 287] on div "Update/View" at bounding box center [431, 294] width 378 height 16
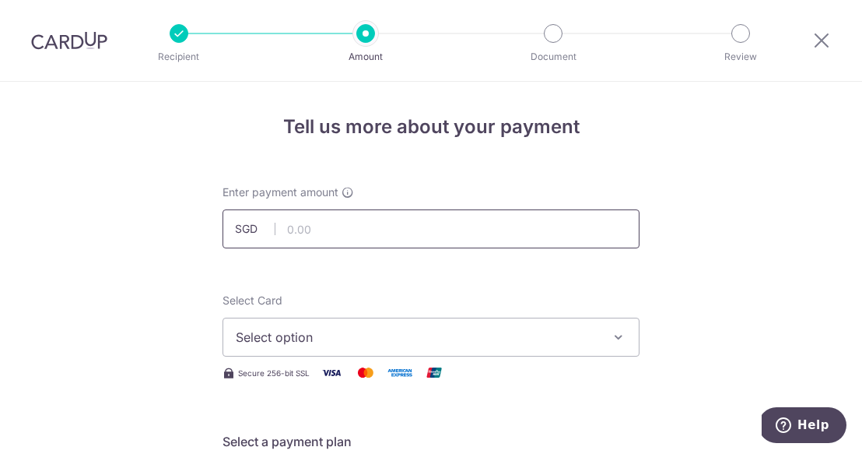
click at [407, 219] on input "text" at bounding box center [431, 228] width 417 height 39
type input "1,043.00"
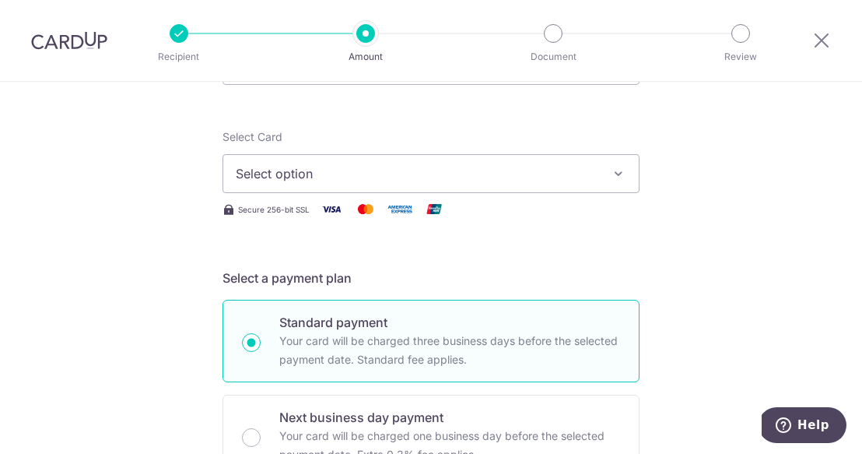
scroll to position [208, 0]
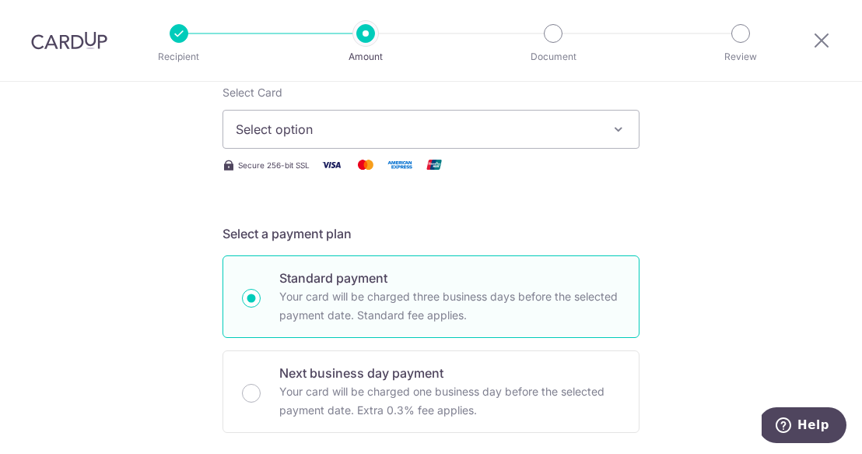
click at [535, 128] on span "Select option" at bounding box center [417, 129] width 363 height 19
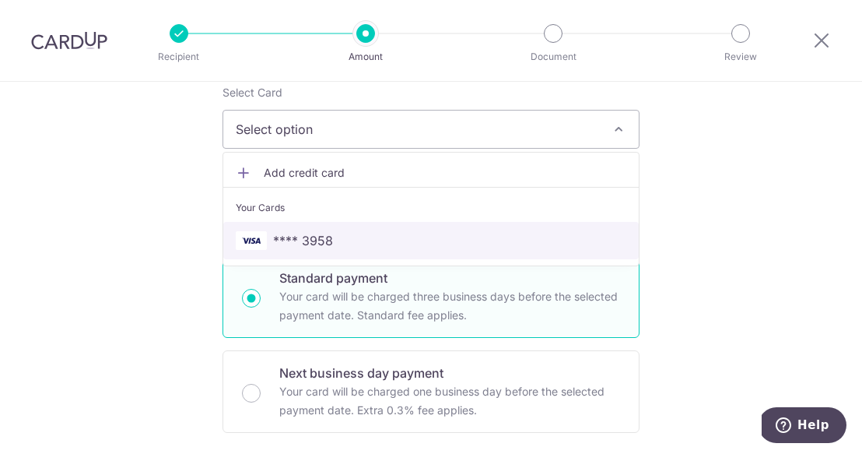
click at [480, 241] on span "**** 3958" at bounding box center [431, 240] width 391 height 19
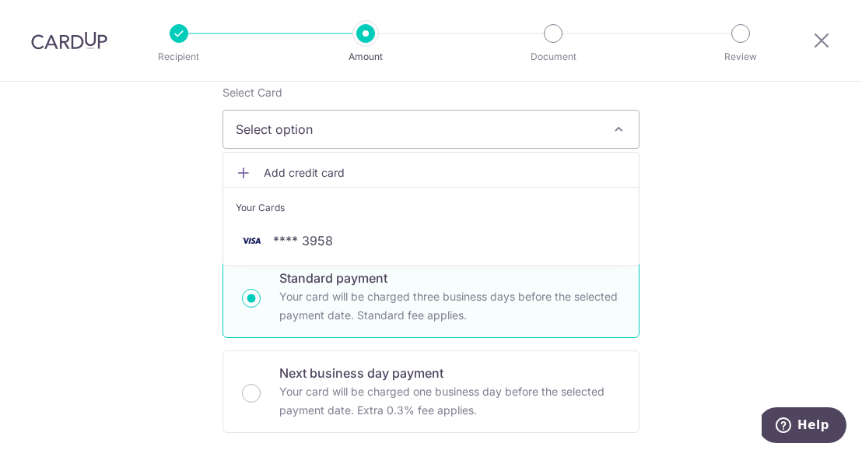
type input "24/12/2026"
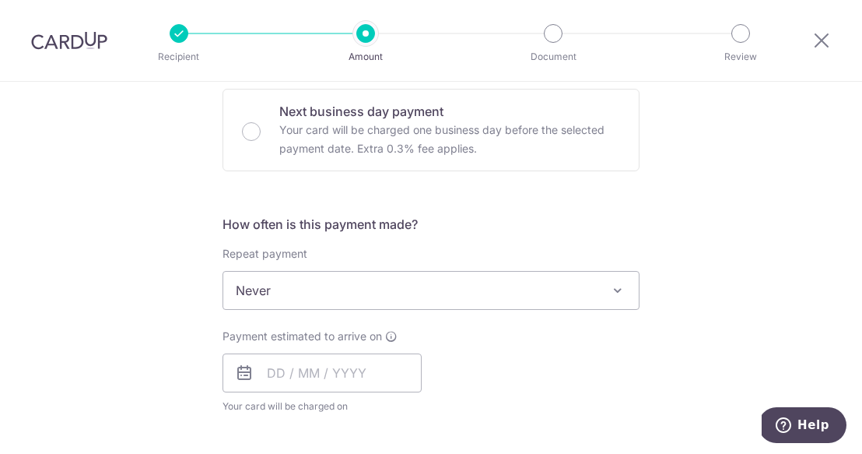
scroll to position [484, 0]
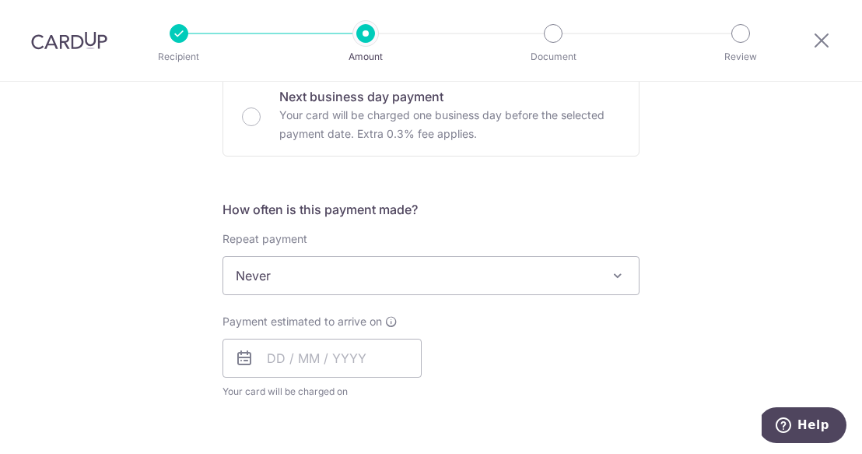
click at [462, 283] on span "Never" at bounding box center [431, 275] width 416 height 37
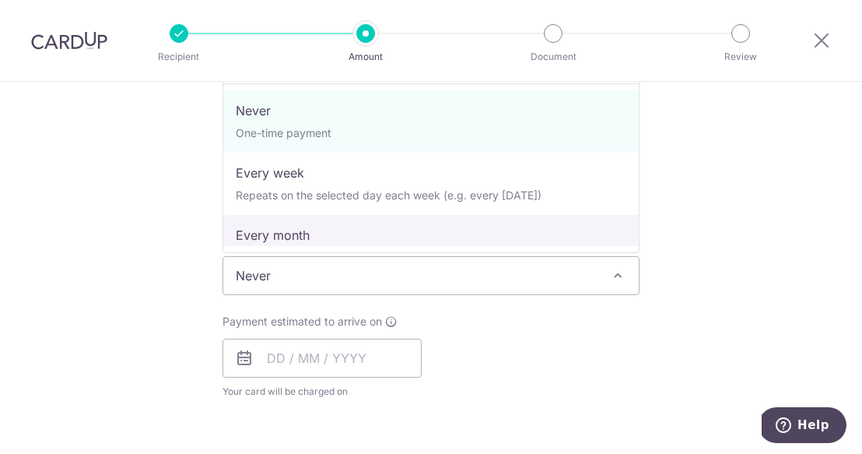
select select "3"
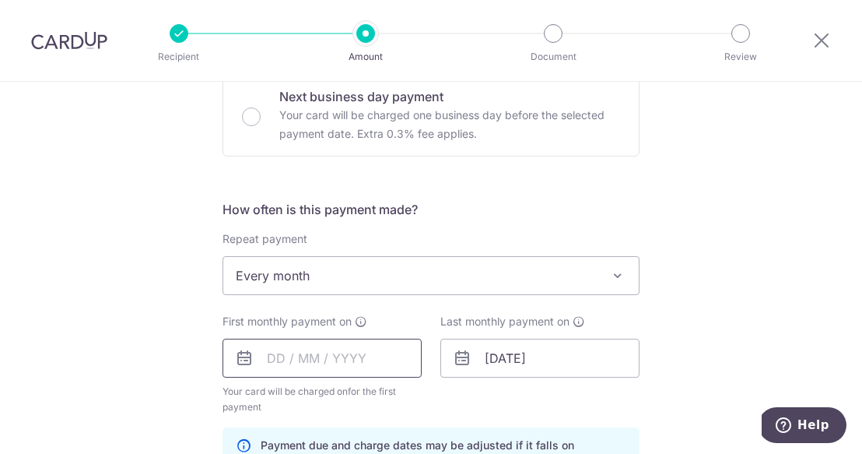
click at [356, 355] on input "text" at bounding box center [322, 358] width 199 height 39
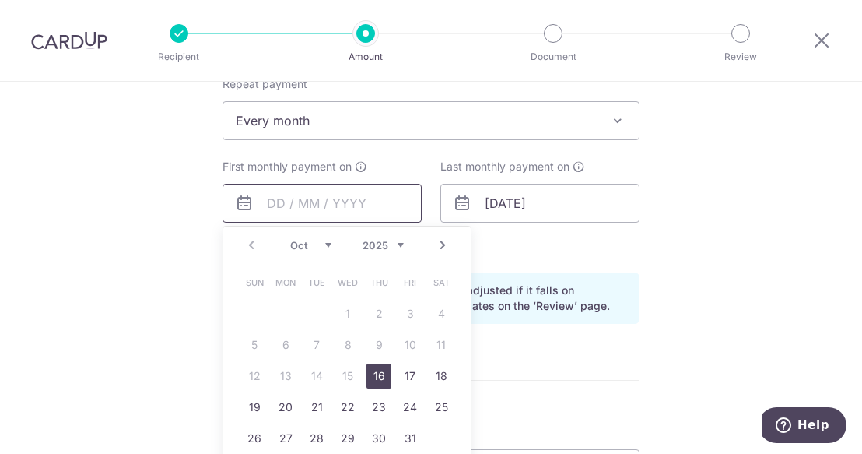
scroll to position [648, 0]
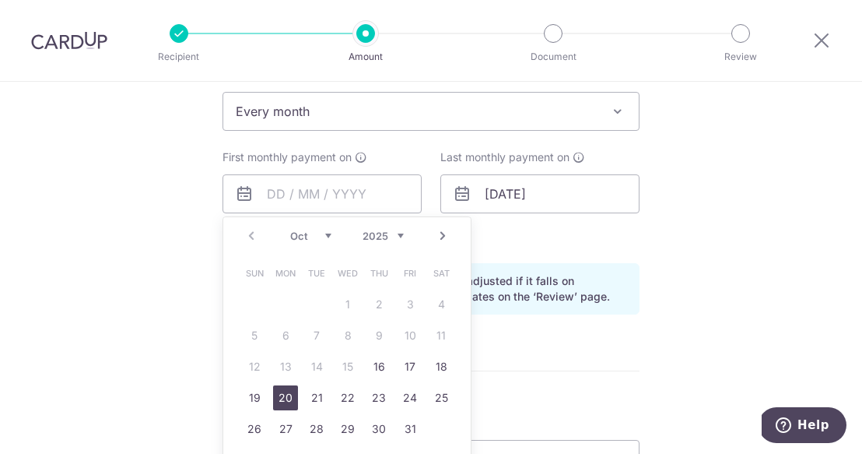
click at [285, 402] on link "20" at bounding box center [285, 397] width 25 height 25
type input "[DATE]"
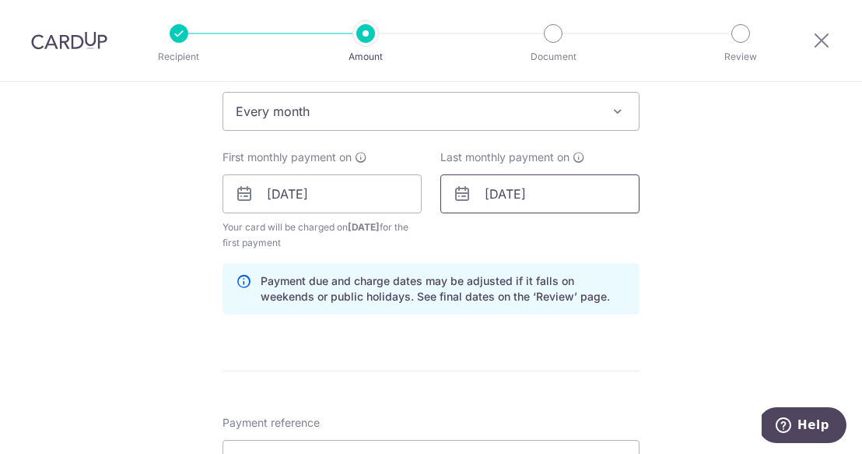
click at [508, 194] on input "24/12/2026" at bounding box center [540, 193] width 199 height 39
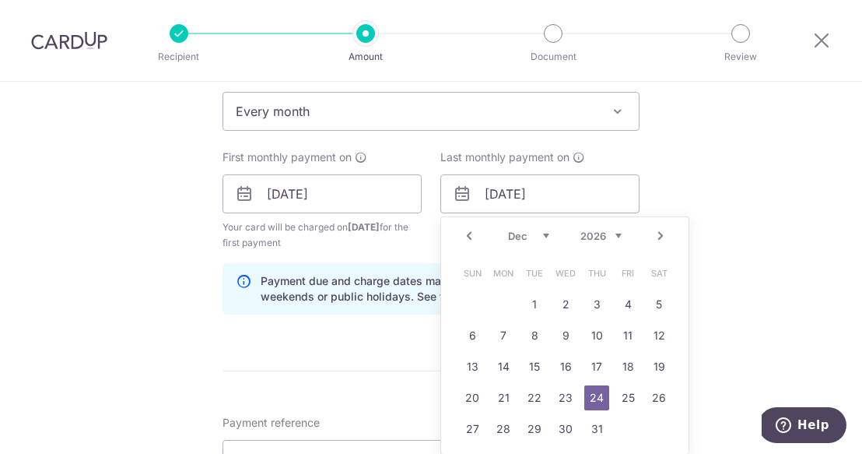
click at [465, 230] on link "Prev" at bounding box center [469, 235] width 19 height 19
click at [629, 368] on link "20" at bounding box center [628, 366] width 25 height 25
type input "20/11/2026"
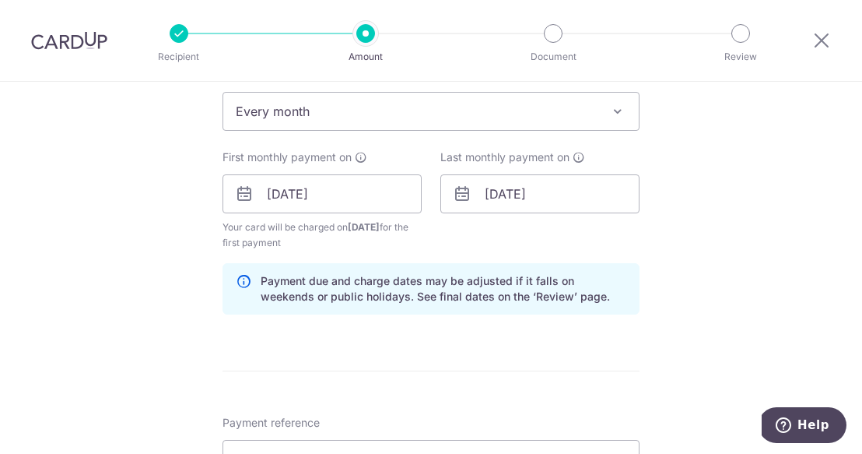
click at [709, 198] on div "Tell us more about your payment Enter payment amount SGD 1,043.00 1043.00 Selec…" at bounding box center [431, 176] width 862 height 1487
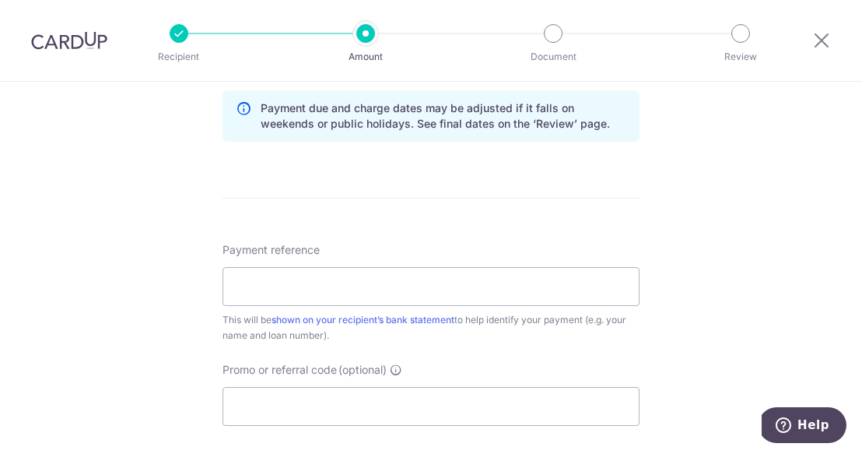
scroll to position [823, 0]
click at [573, 273] on input "Payment reference" at bounding box center [431, 284] width 417 height 39
type input "SNV4572H - Instalment"
click at [781, 191] on div "Tell us more about your payment Enter payment amount SGD 1,043.00 1043.00 Selec…" at bounding box center [431, 2] width 862 height 1487
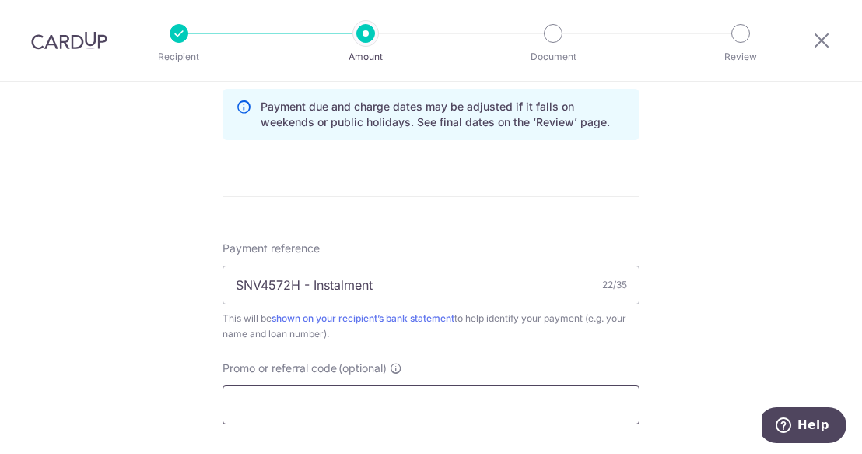
click at [409, 406] on input "Promo or referral code (optional)" at bounding box center [431, 404] width 417 height 39
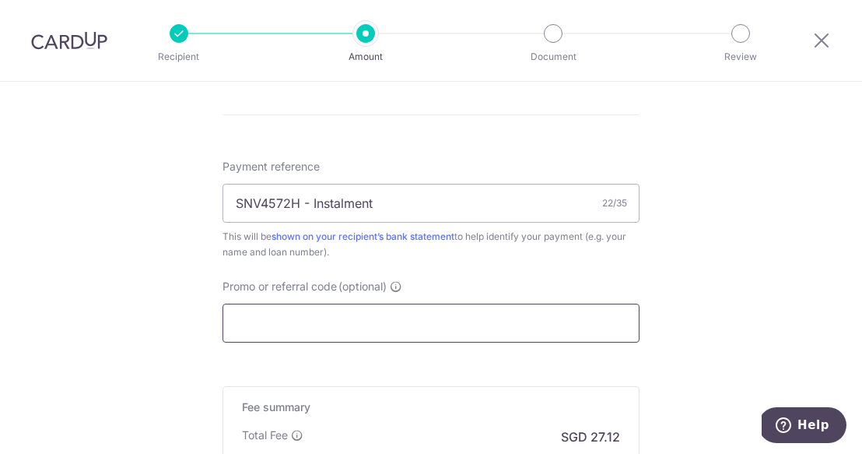
scroll to position [922, 0]
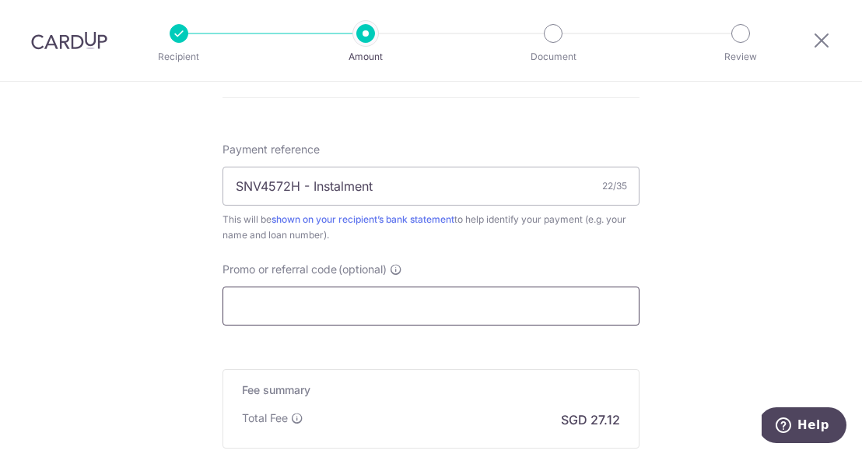
paste input "OFF225"
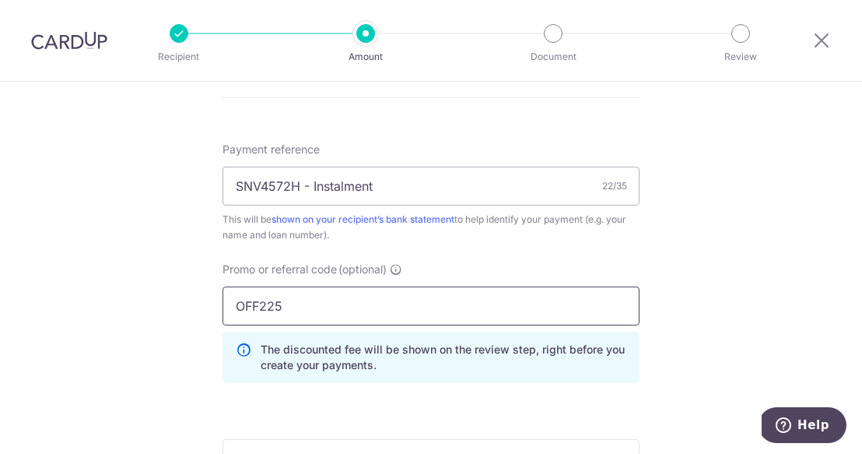
type input "OFF225"
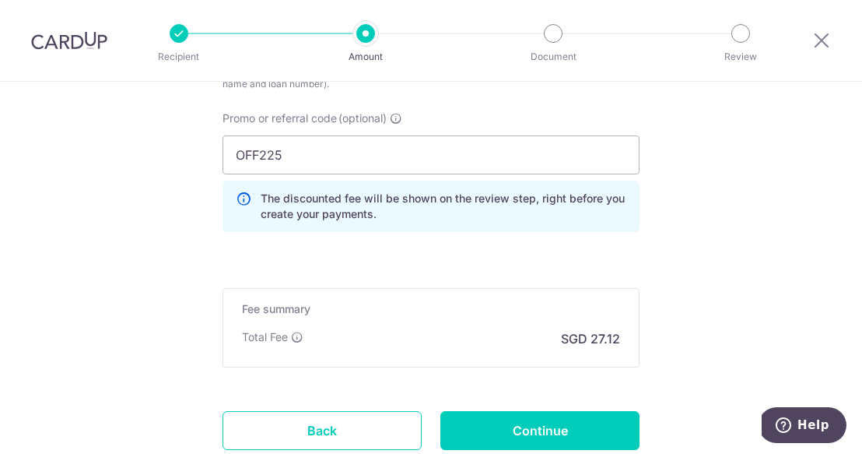
scroll to position [1088, 0]
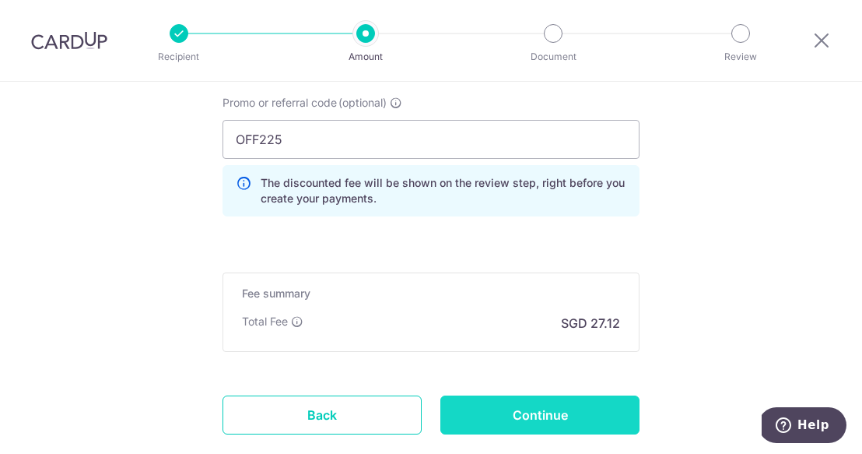
click at [556, 410] on input "Continue" at bounding box center [540, 414] width 199 height 39
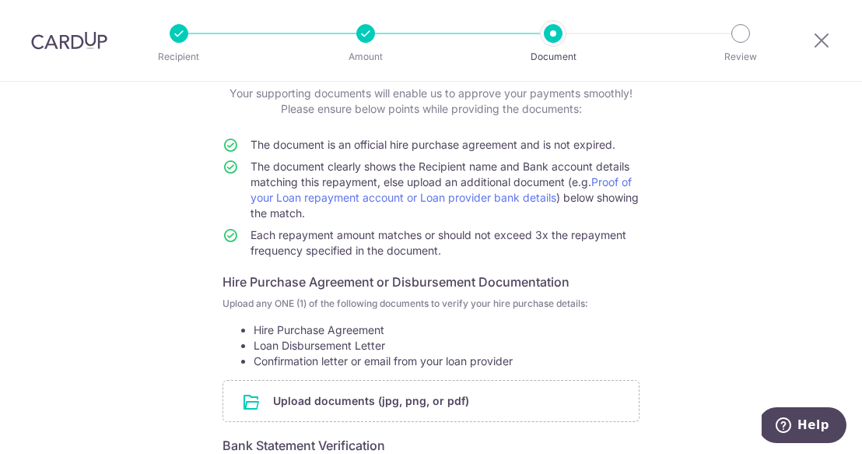
scroll to position [98, 0]
click at [471, 410] on input "file" at bounding box center [431, 401] width 416 height 40
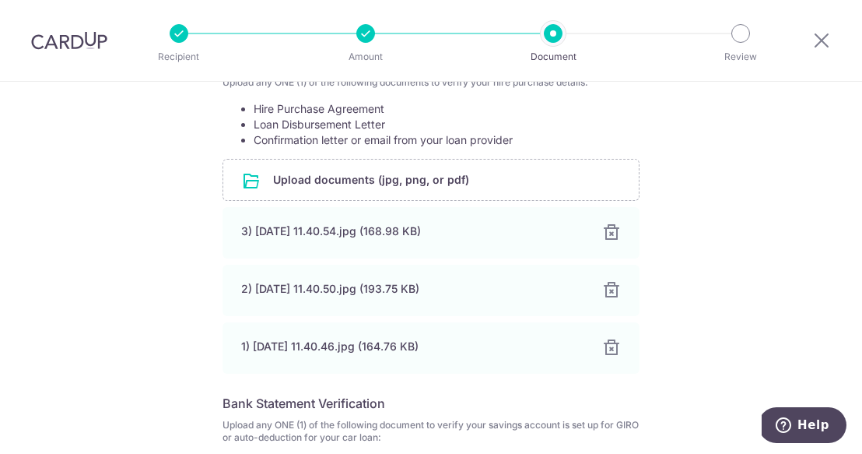
scroll to position [596, 0]
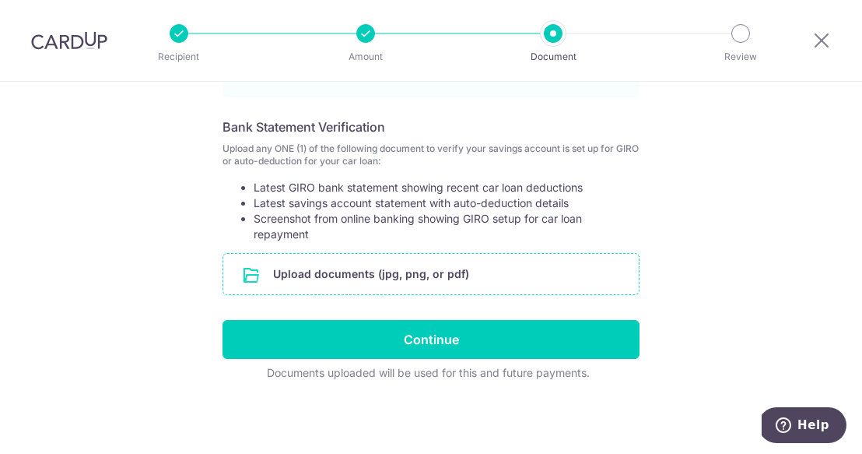
click at [503, 276] on input "file" at bounding box center [431, 274] width 416 height 40
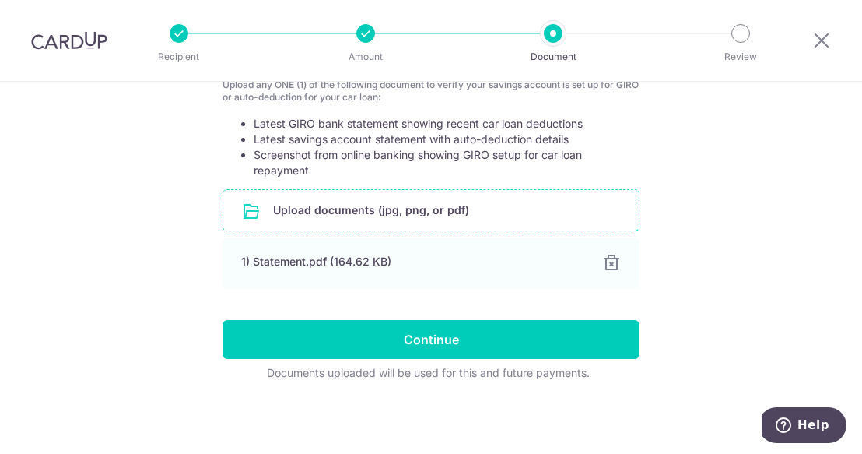
scroll to position [658, 0]
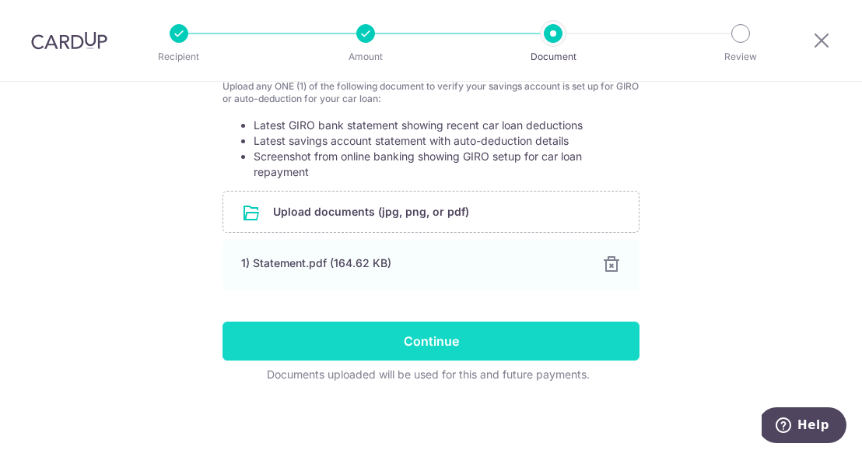
click at [391, 339] on input "Continue" at bounding box center [431, 340] width 417 height 39
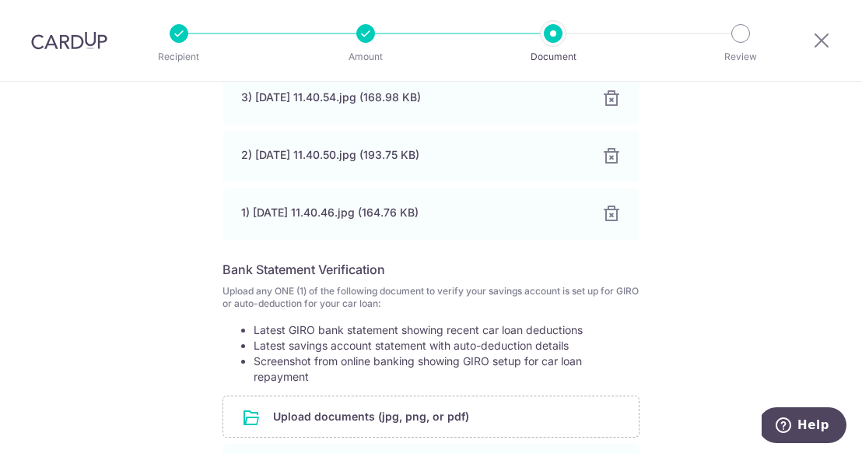
scroll to position [0, 0]
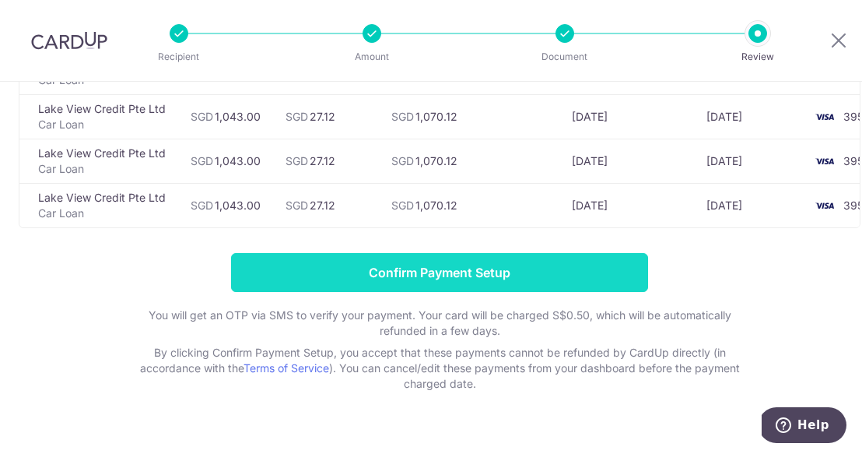
scroll to position [665, 0]
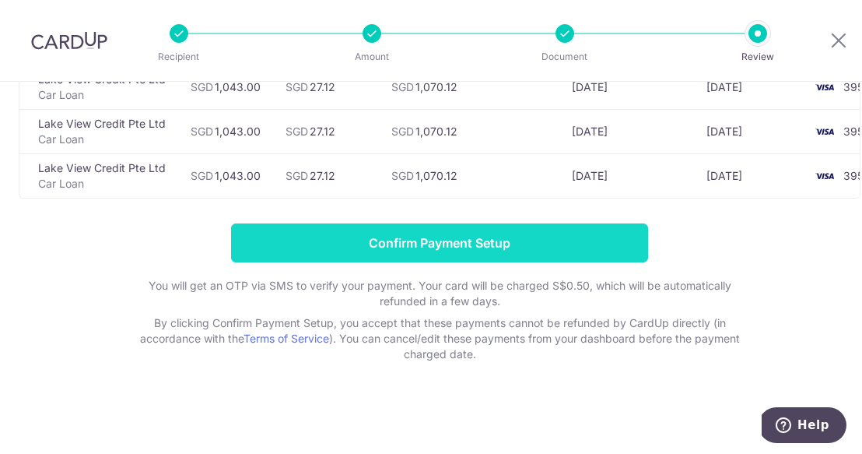
click at [547, 248] on input "Confirm Payment Setup" at bounding box center [439, 242] width 417 height 39
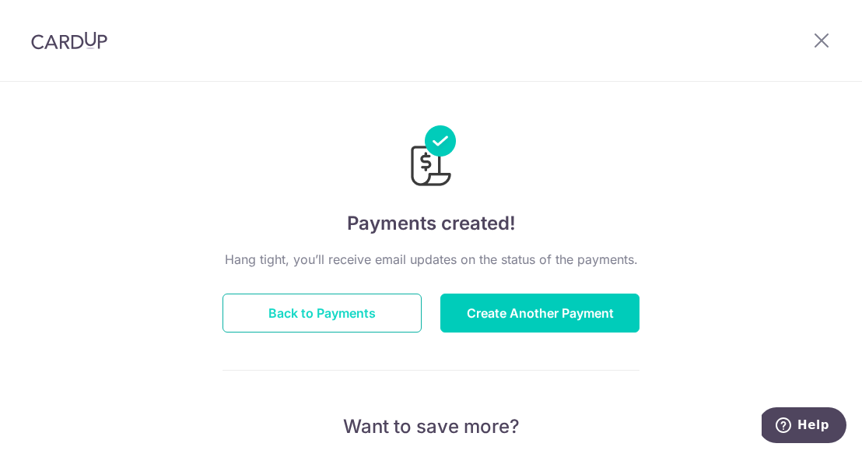
click at [328, 307] on button "Back to Payments" at bounding box center [322, 312] width 199 height 39
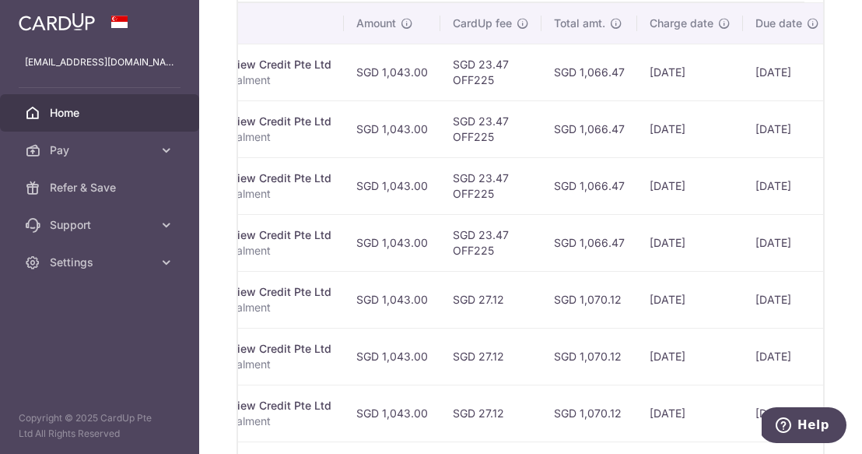
scroll to position [0, 367]
